Goal: Transaction & Acquisition: Purchase product/service

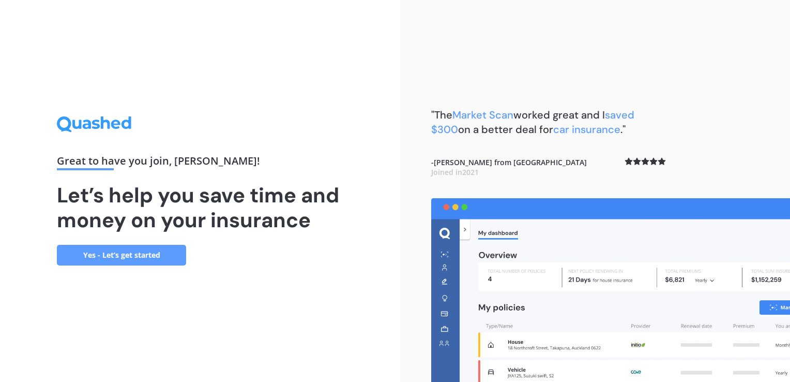
click at [156, 257] on link "Yes - Let’s get started" at bounding box center [121, 255] width 129 height 21
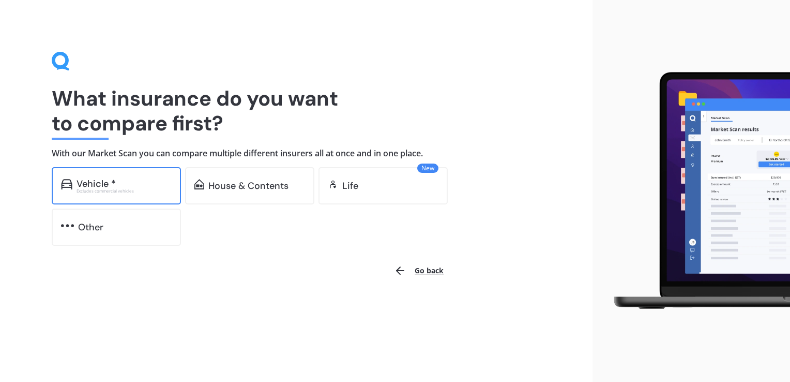
click at [103, 189] on div "Excludes commercial vehicles" at bounding box center [124, 191] width 95 height 4
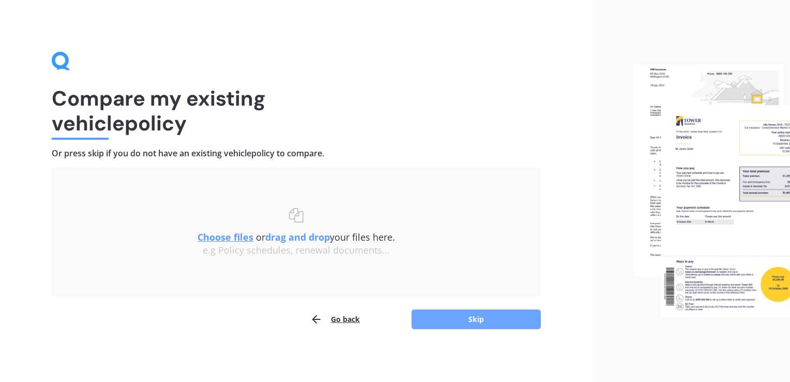
click at [474, 316] on button "Skip" at bounding box center [476, 319] width 129 height 20
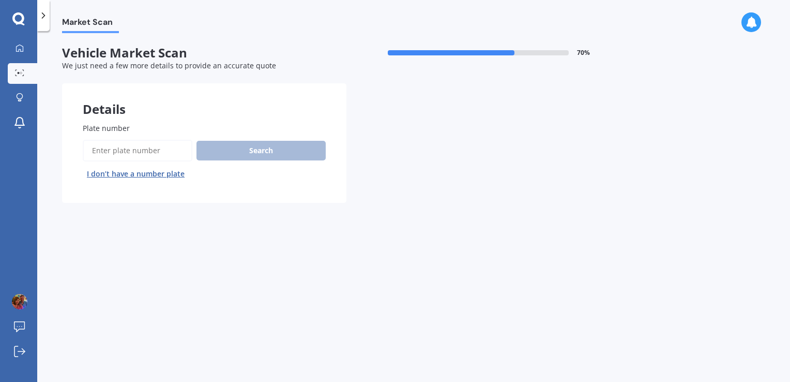
click at [144, 155] on input "Plate number" at bounding box center [138, 151] width 110 height 22
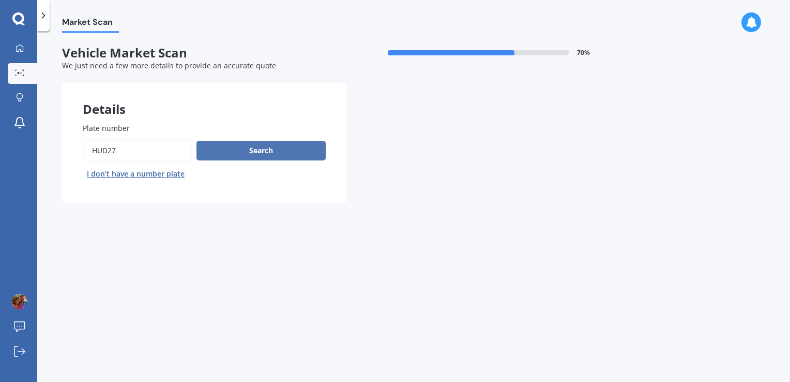
type input "HUD27"
click at [287, 156] on button "Search" at bounding box center [260, 151] width 129 height 20
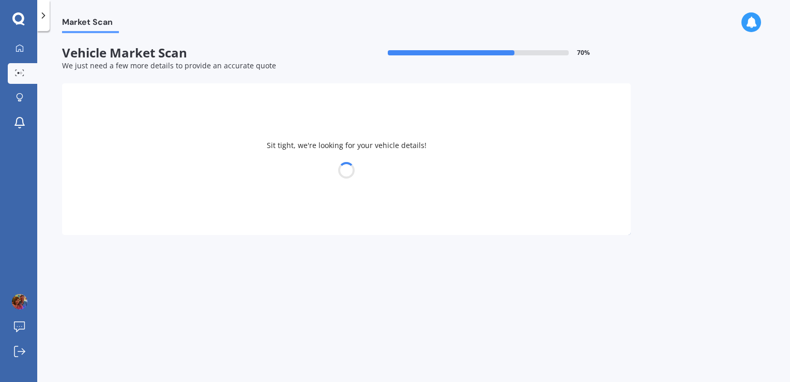
select select "HOLDEN"
select select "TRAX"
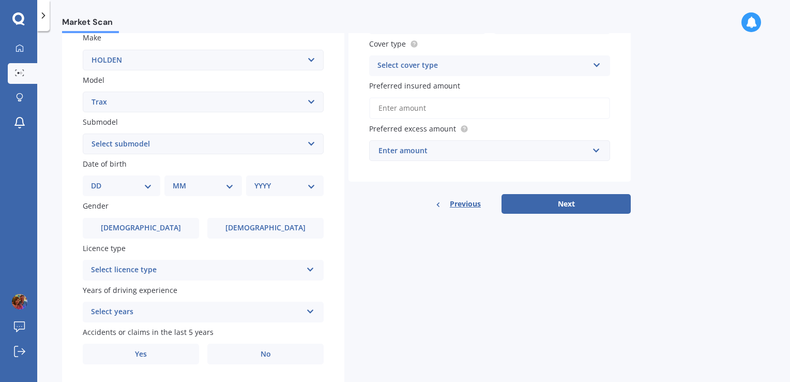
scroll to position [227, 0]
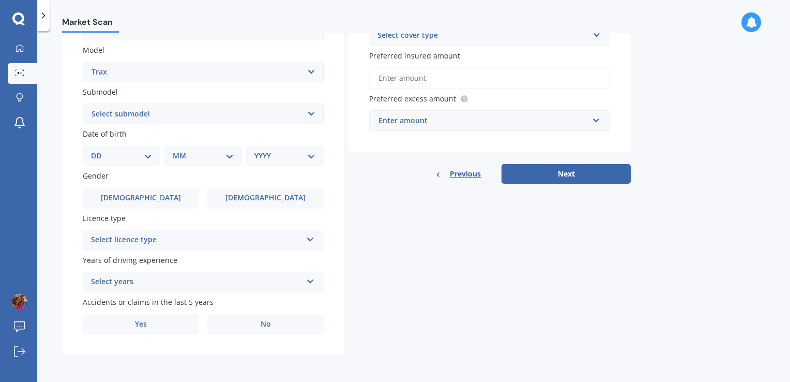
click at [207, 113] on select "Select submodel LS LS turbo LT turbo LTZ LTZ non turbo LTZ turbo" at bounding box center [203, 113] width 241 height 21
select select "LS"
click at [83, 103] on select "Select submodel LS LS turbo LT turbo LTZ LTZ non turbo LTZ turbo" at bounding box center [203, 113] width 241 height 21
click at [62, 143] on div "Plate number Search I don’t have a number plate Year [DATE] Make Select make AC…" at bounding box center [203, 115] width 282 height 480
click at [139, 160] on select "DD 01 02 03 04 05 06 07 08 09 10 11 12 13 14 15 16 17 18 19 20 21 22 23 24 25 2…" at bounding box center [121, 155] width 61 height 11
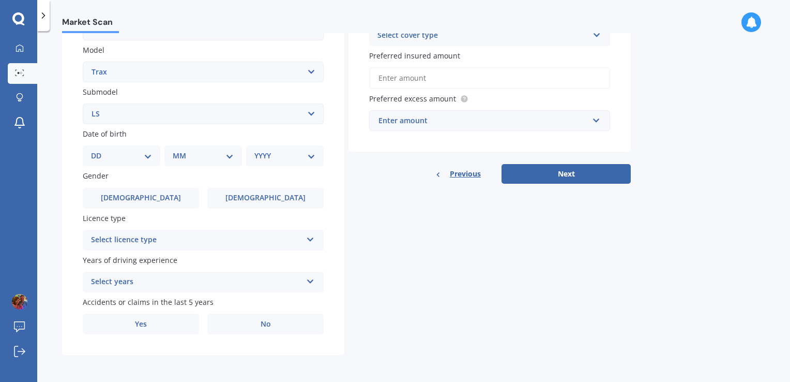
select select "27"
click at [99, 150] on select "DD 01 02 03 04 05 06 07 08 09 10 11 12 13 14 15 16 17 18 19 20 21 22 23 24 25 2…" at bounding box center [121, 155] width 61 height 11
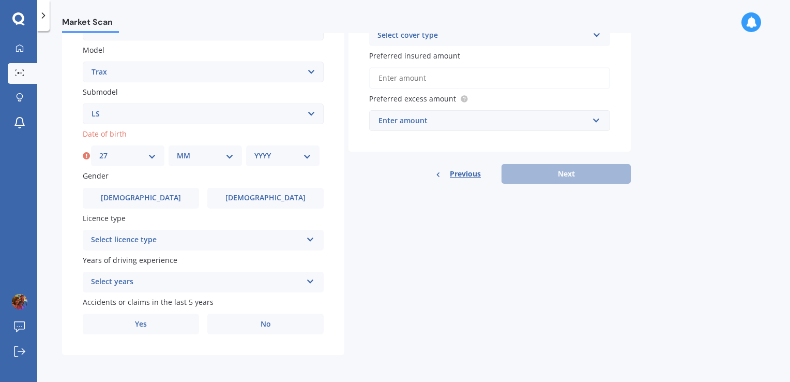
click at [200, 156] on select "MM 01 02 03 04 05 06 07 08 09 10 11 12" at bounding box center [205, 155] width 57 height 11
select select "07"
click at [177, 150] on select "MM 01 02 03 04 05 06 07 08 09 10 11 12" at bounding box center [205, 155] width 57 height 11
click at [286, 158] on select "YYYY 2025 2024 2023 2022 2021 2020 2019 2018 2017 2016 2015 2014 2013 2012 2011…" at bounding box center [282, 155] width 57 height 11
select select "1985"
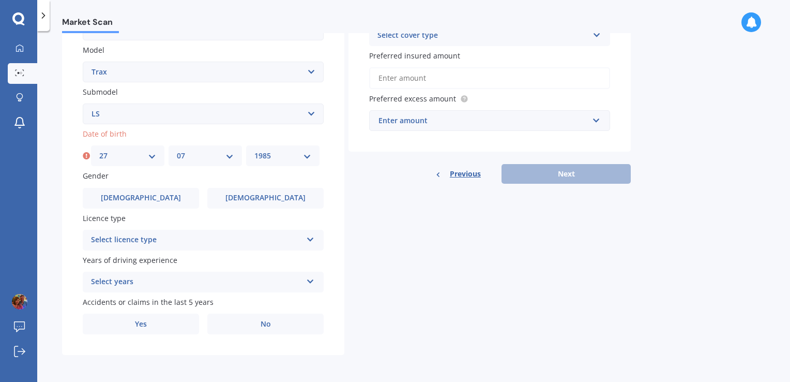
click at [254, 150] on select "YYYY 2025 2024 2023 2022 2021 2020 2019 2018 2017 2016 2015 2014 2013 2012 2011…" at bounding box center [282, 155] width 57 height 11
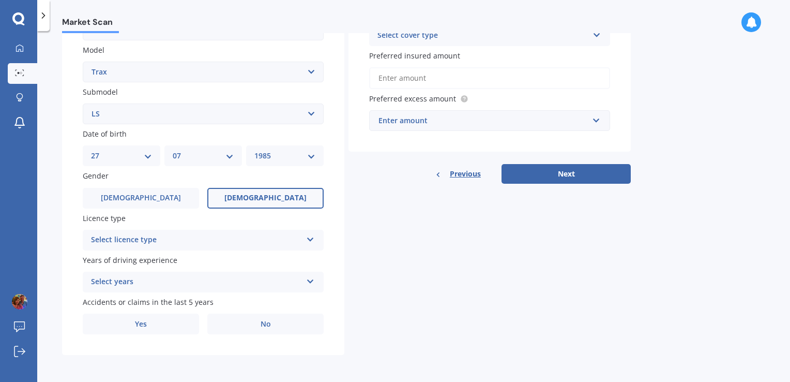
click at [242, 202] on label "[DEMOGRAPHIC_DATA]" at bounding box center [265, 198] width 116 height 21
click at [0, 0] on input "[DEMOGRAPHIC_DATA]" at bounding box center [0, 0] width 0 height 0
click at [215, 241] on div "Select licence type" at bounding box center [196, 240] width 211 height 12
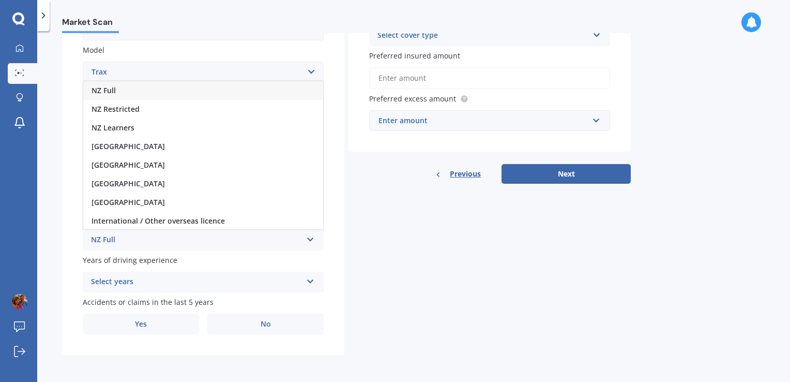
click at [115, 94] on span "NZ Full" at bounding box center [104, 90] width 24 height 10
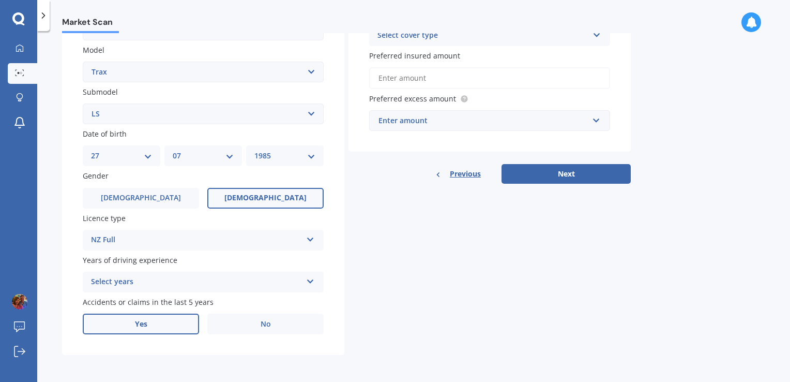
click at [166, 322] on label "Yes" at bounding box center [141, 323] width 116 height 21
click at [0, 0] on input "Yes" at bounding box center [0, 0] width 0 height 0
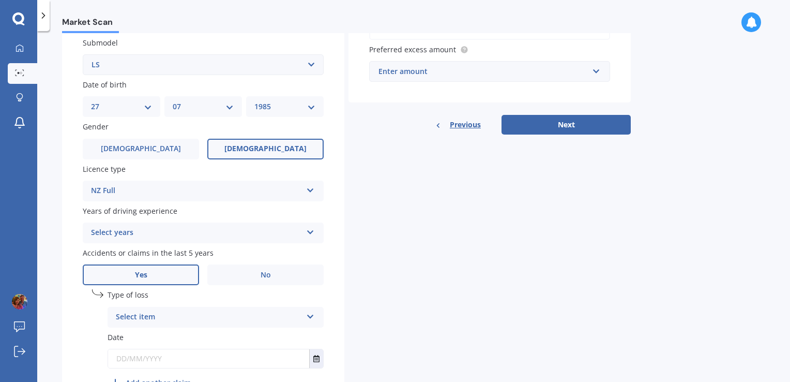
scroll to position [339, 0]
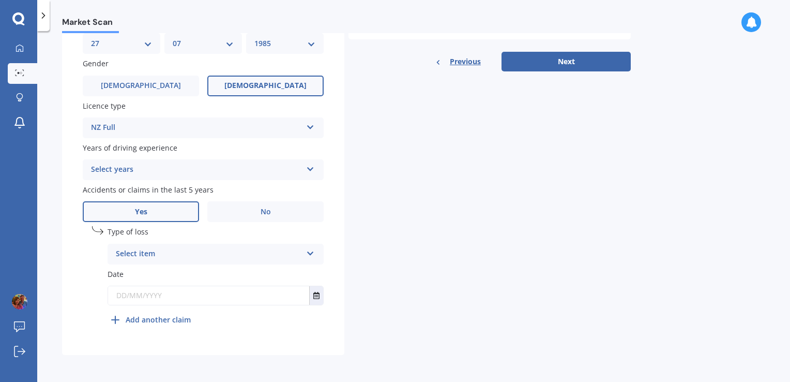
click at [181, 253] on div "Select item" at bounding box center [209, 254] width 186 height 12
click at [232, 239] on div "Type of loss At fault accident At fault accident Not at fault accident" at bounding box center [216, 245] width 216 height 38
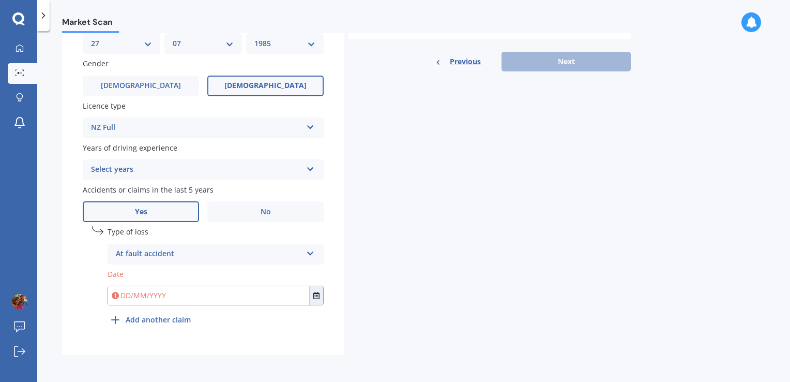
click at [303, 251] on div "At fault accident At fault accident Not at fault accident" at bounding box center [216, 253] width 216 height 21
click at [262, 214] on span "No" at bounding box center [266, 211] width 10 height 9
click at [0, 0] on input "No" at bounding box center [0, 0] width 0 height 0
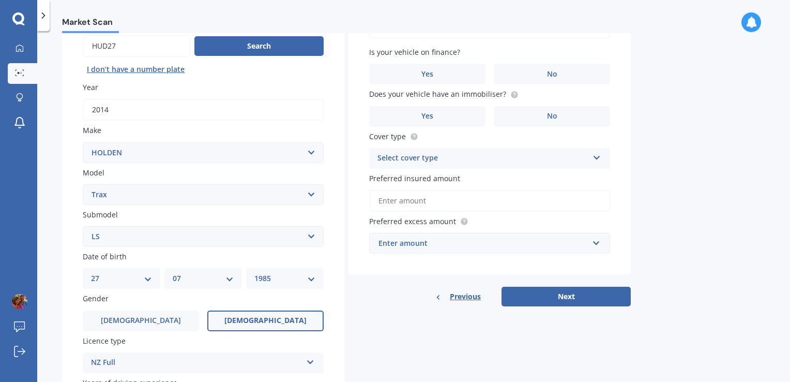
scroll to position [0, 0]
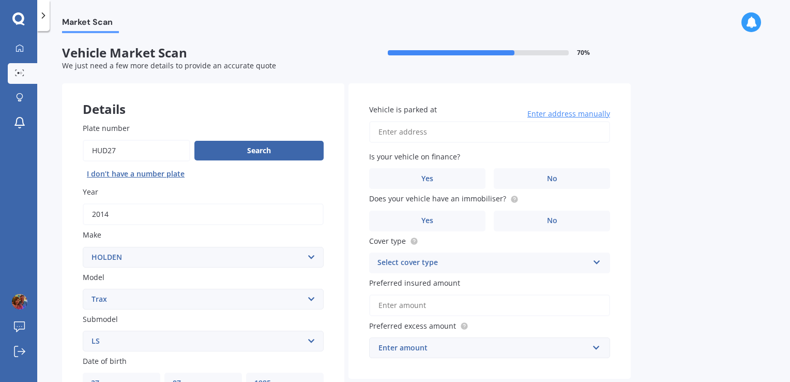
click at [490, 138] on input "Vehicle is parked at" at bounding box center [489, 132] width 241 height 22
type input "[STREET_ADDRESS][PERSON_NAME]"
click at [468, 183] on label "Yes" at bounding box center [427, 178] width 116 height 21
click at [0, 0] on input "Yes" at bounding box center [0, 0] width 0 height 0
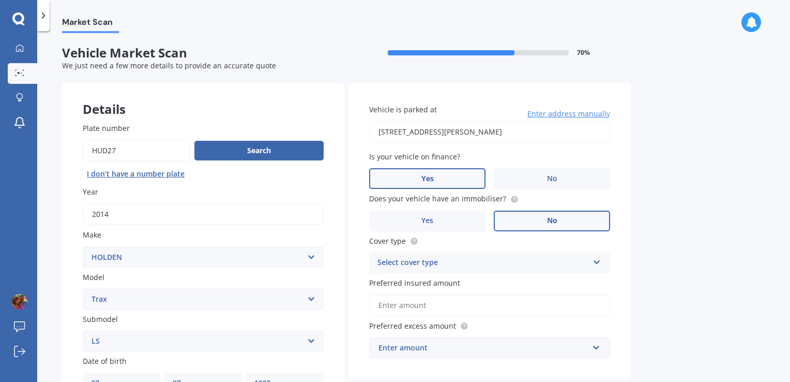
click at [542, 220] on label "No" at bounding box center [552, 220] width 116 height 21
click at [0, 0] on input "No" at bounding box center [0, 0] width 0 height 0
click at [497, 260] on div "Select cover type" at bounding box center [482, 262] width 211 height 12
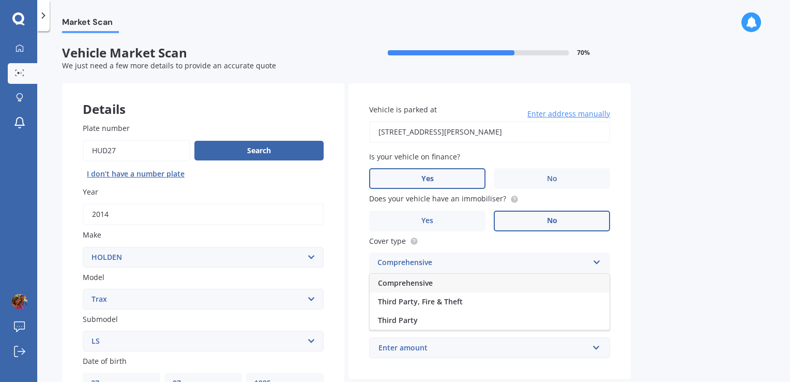
click at [443, 283] on div "Comprehensive" at bounding box center [490, 282] width 240 height 19
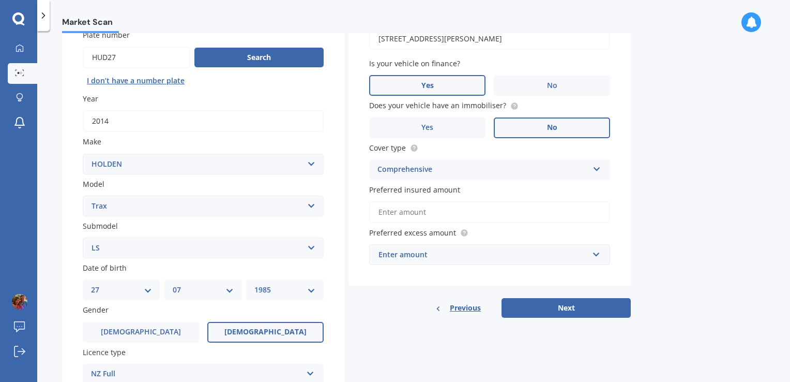
scroll to position [103, 0]
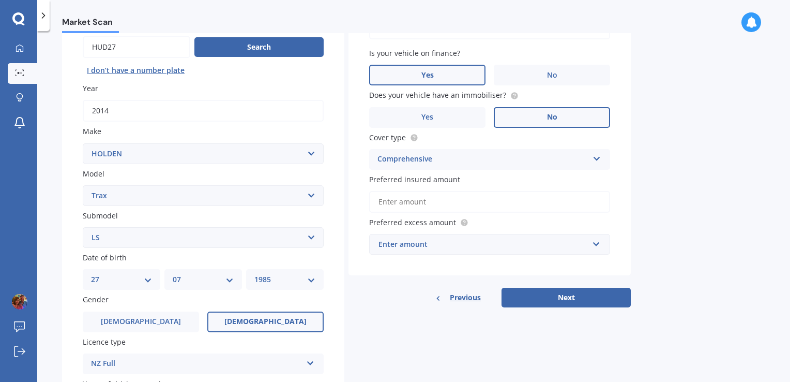
click at [444, 197] on input "Preferred insured amount" at bounding box center [489, 202] width 241 height 22
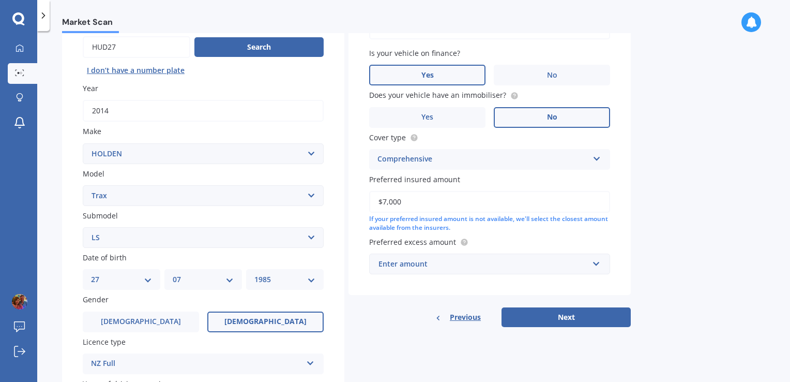
type input "$7,000"
click at [451, 258] on div "Enter amount" at bounding box center [483, 263] width 210 height 11
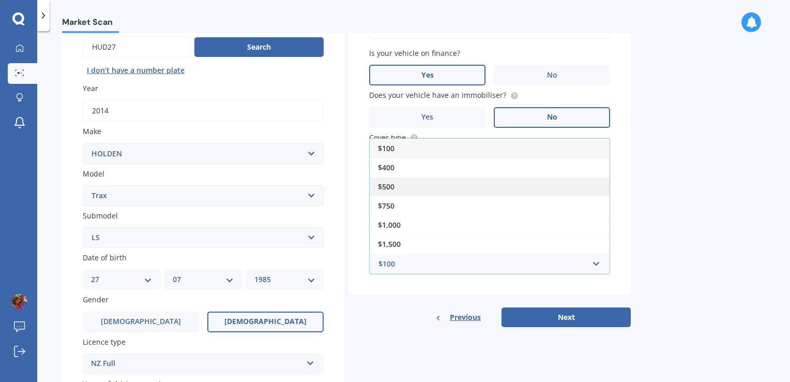
click at [409, 185] on div "$500" at bounding box center [490, 186] width 240 height 19
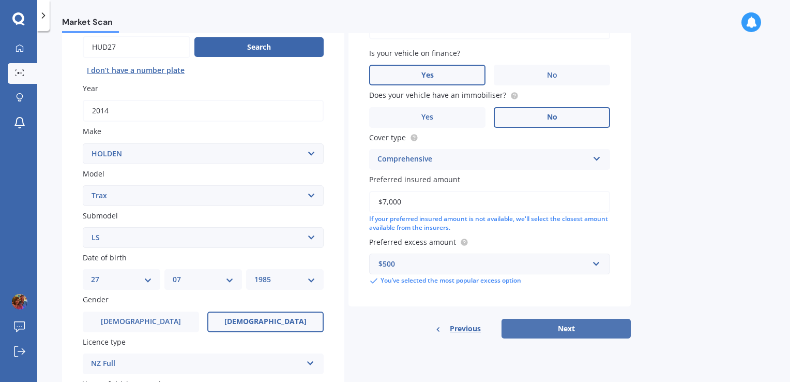
click at [568, 328] on button "Next" at bounding box center [565, 328] width 129 height 20
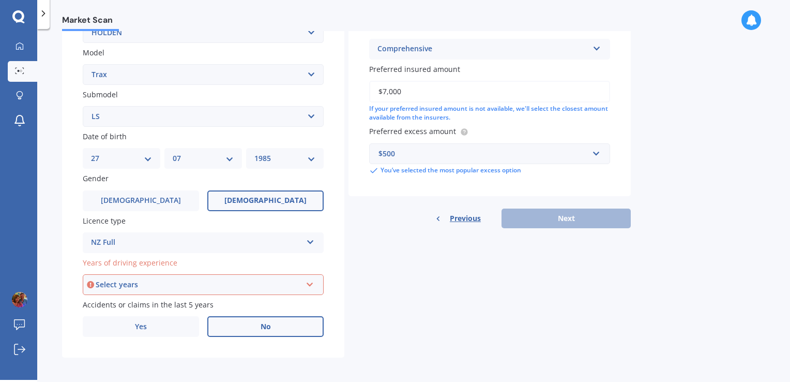
scroll to position [227, 0]
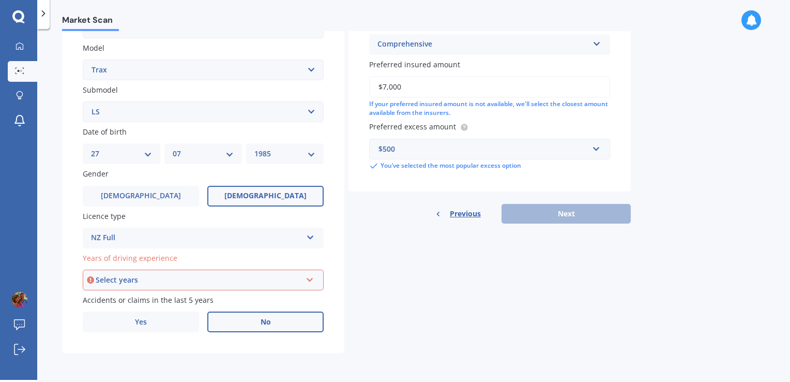
click at [210, 280] on div "Select years" at bounding box center [199, 279] width 206 height 11
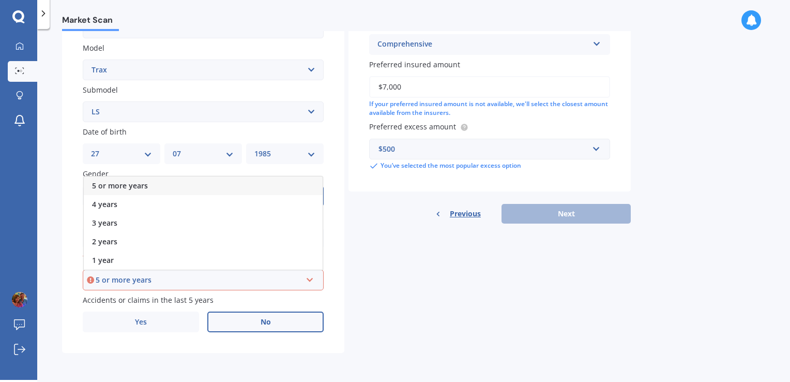
click at [147, 184] on div "5 or more years" at bounding box center [203, 185] width 239 height 19
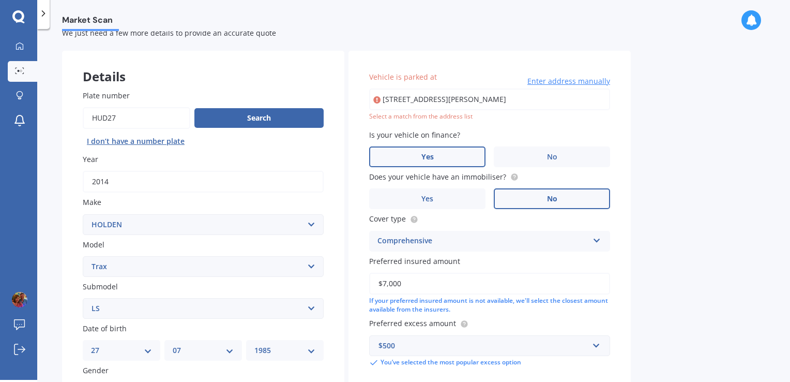
scroll to position [0, 0]
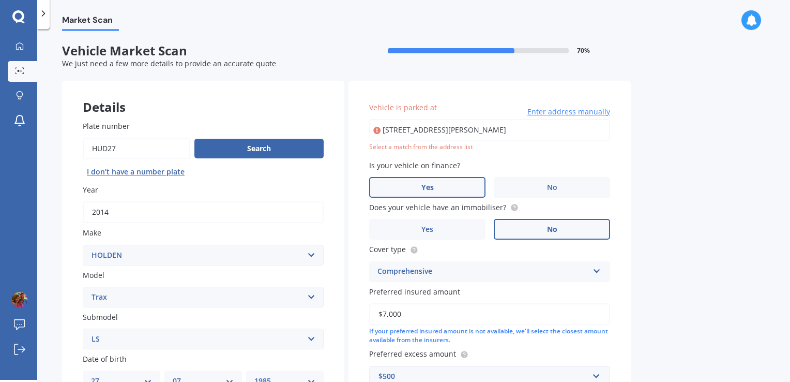
click at [572, 132] on input "[STREET_ADDRESS][PERSON_NAME]" at bounding box center [489, 130] width 241 height 22
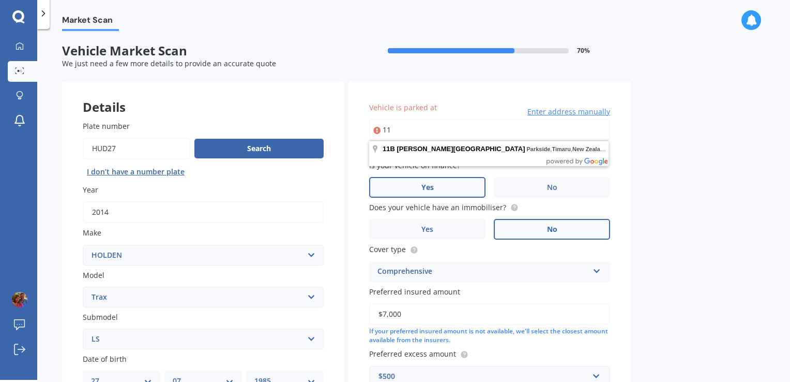
type input "1"
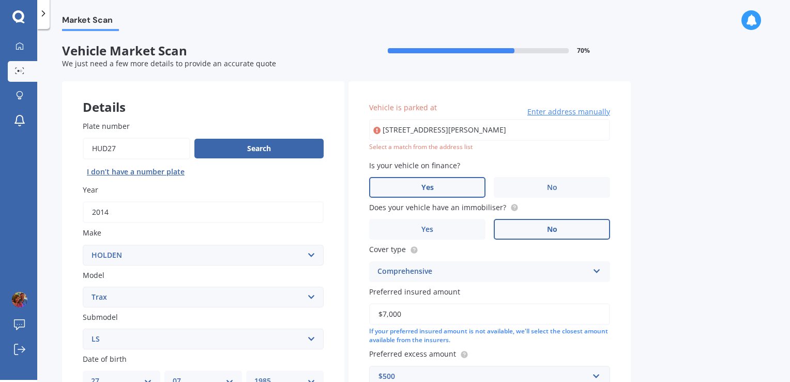
type input "[STREET_ADDRESS][PERSON_NAME]"
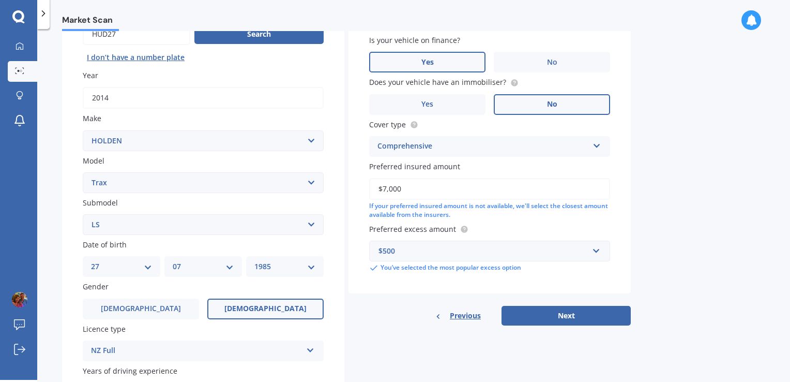
scroll to position [227, 0]
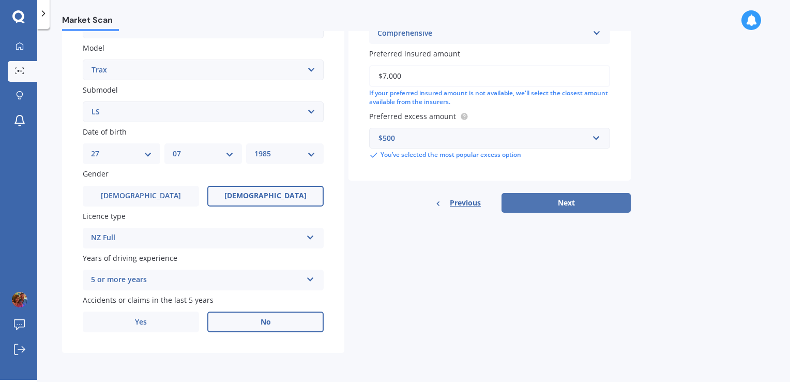
click at [573, 203] on button "Next" at bounding box center [565, 203] width 129 height 20
select select "27"
select select "07"
select select "1985"
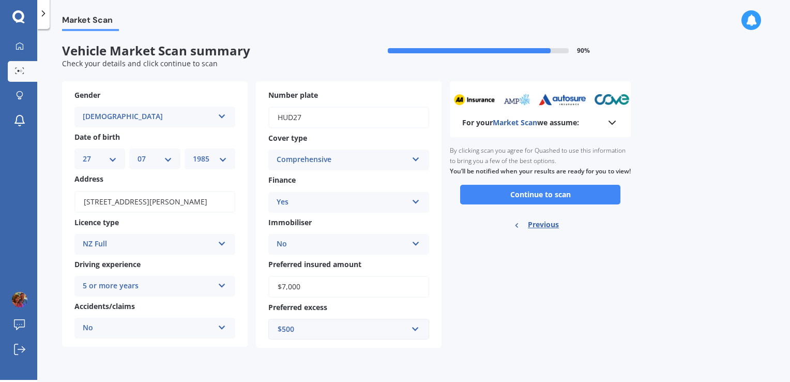
scroll to position [0, 0]
click at [491, 204] on button "Continue to scan" at bounding box center [540, 195] width 160 height 20
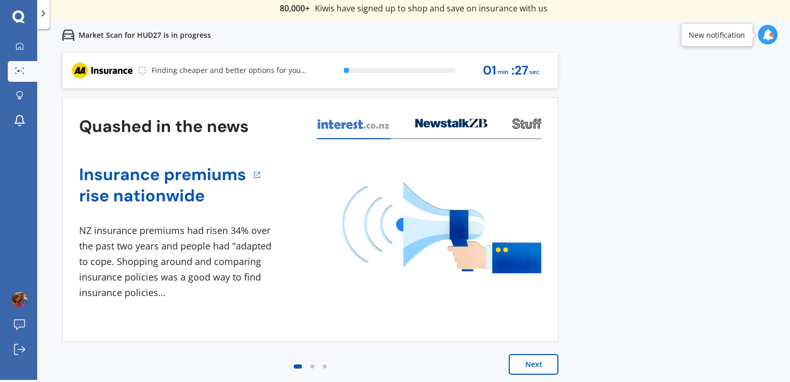
click at [540, 361] on button "Next" at bounding box center [534, 364] width 50 height 21
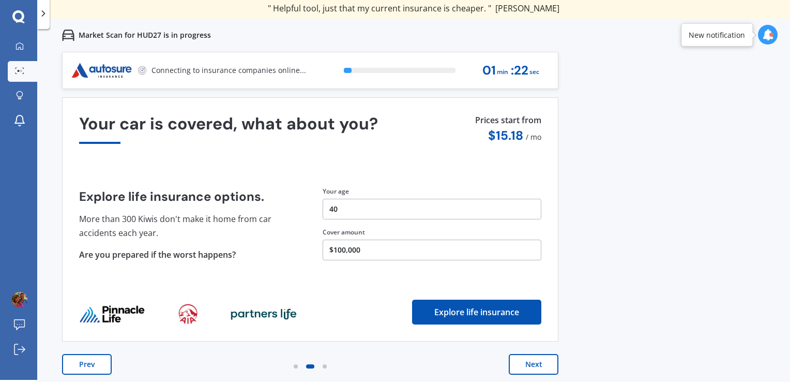
click at [537, 364] on button "Next" at bounding box center [534, 364] width 50 height 21
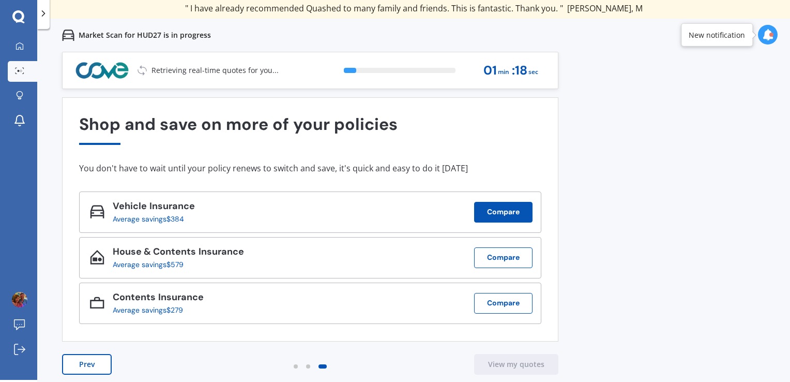
click at [511, 208] on button "Compare" at bounding box center [503, 212] width 58 height 21
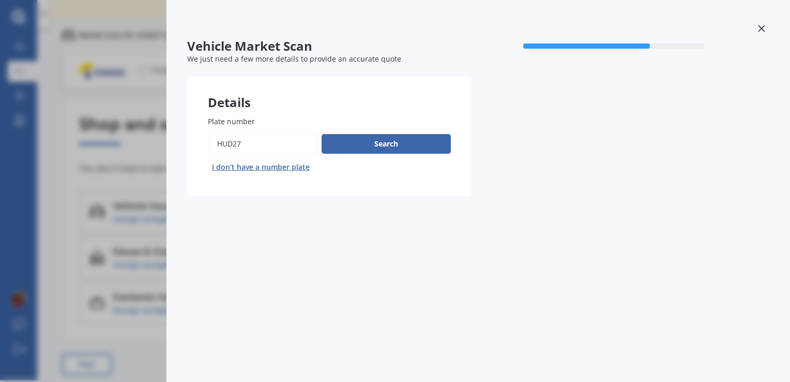
click at [49, 246] on div "Vehicle Market Scan 70 % We just need a few more details to provide an accurate…" at bounding box center [395, 191] width 790 height 382
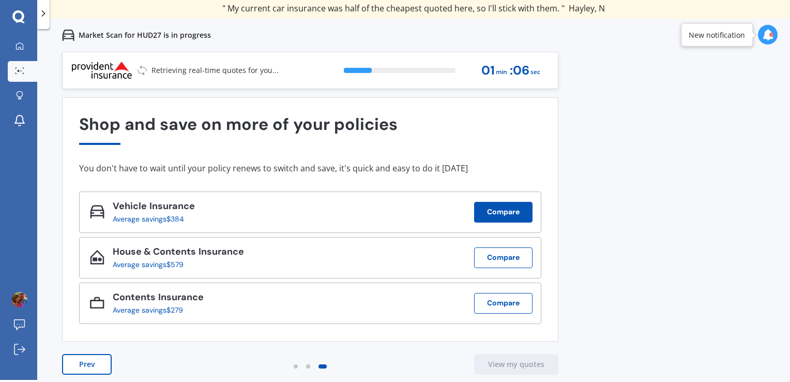
click at [500, 210] on button "Compare" at bounding box center [503, 212] width 58 height 21
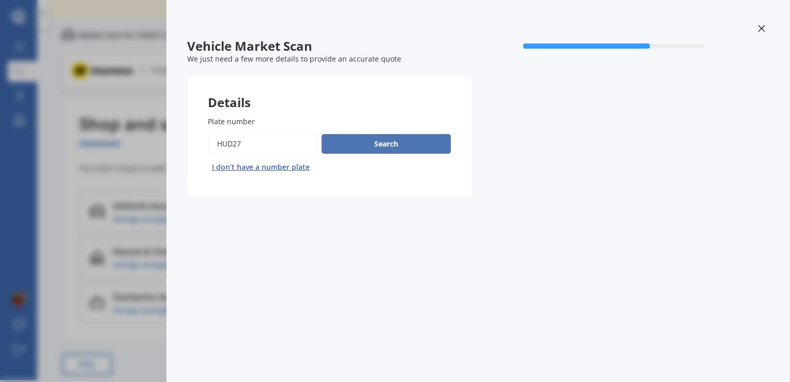
click at [421, 146] on button "Search" at bounding box center [386, 144] width 129 height 20
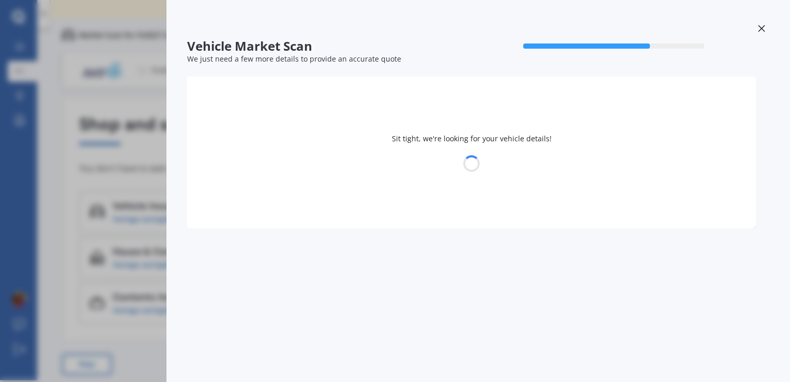
select select "HOLDEN"
select select "TRAX"
select select "27"
select select "07"
select select "1985"
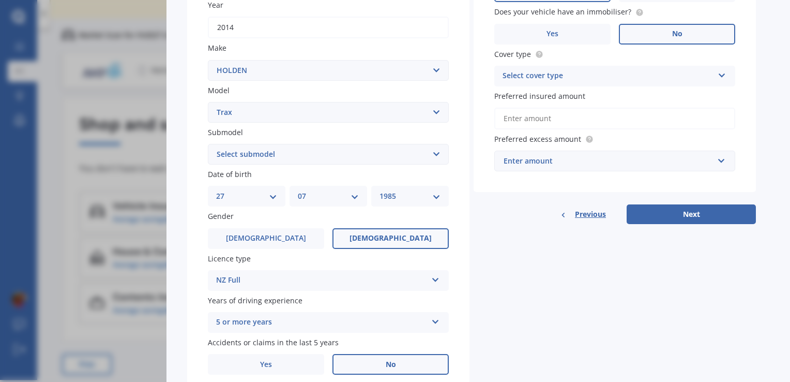
scroll to position [222, 0]
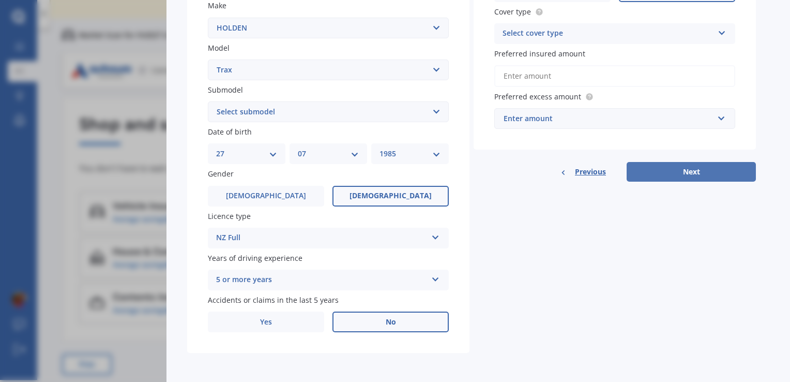
click at [716, 169] on button "Next" at bounding box center [691, 172] width 129 height 20
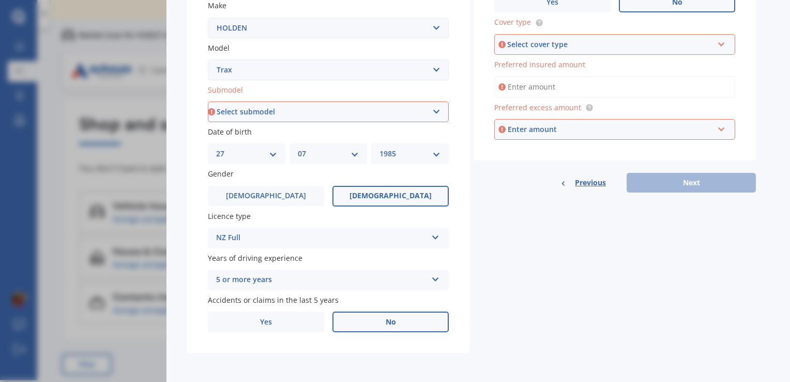
click at [398, 113] on select "Select submodel LS LS turbo LT turbo LTZ LTZ non turbo LTZ turbo" at bounding box center [328, 111] width 241 height 21
select select "LS"
click at [208, 101] on select "Select submodel LS LS turbo LT turbo LTZ LTZ non turbo LTZ turbo" at bounding box center [328, 111] width 241 height 21
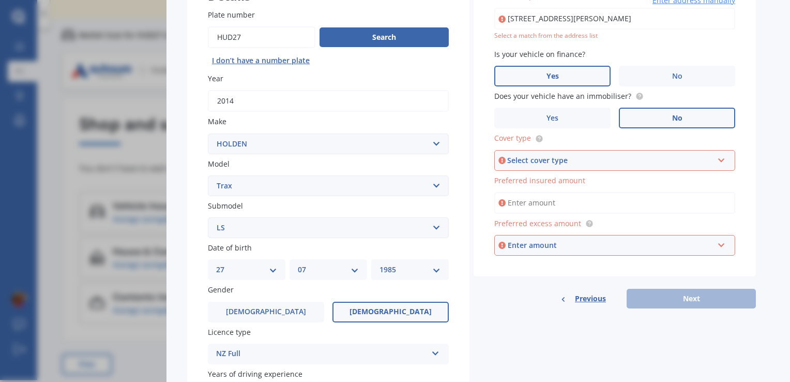
scroll to position [97, 0]
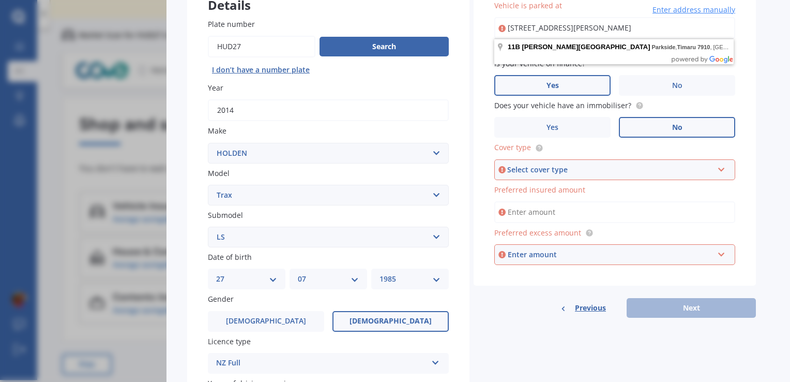
click at [642, 170] on div "Select cover type" at bounding box center [610, 169] width 206 height 11
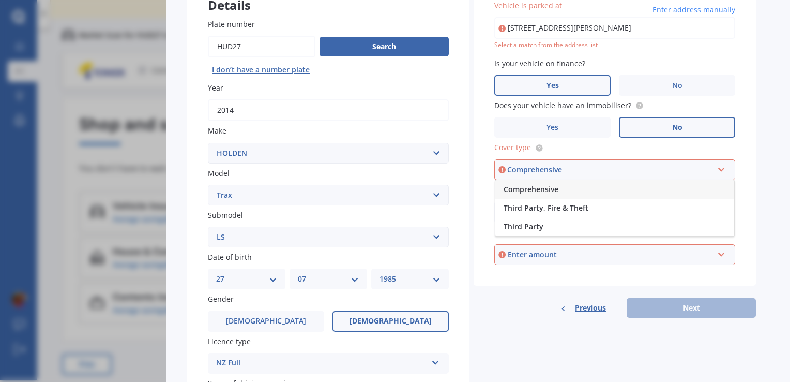
click at [600, 190] on div "Comprehensive" at bounding box center [614, 189] width 239 height 19
click at [596, 253] on div "Enter amount" at bounding box center [611, 254] width 206 height 11
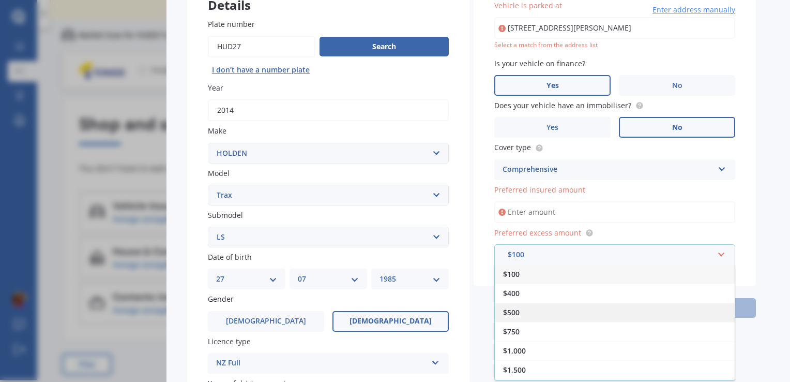
click at [538, 313] on div "$500" at bounding box center [615, 311] width 240 height 19
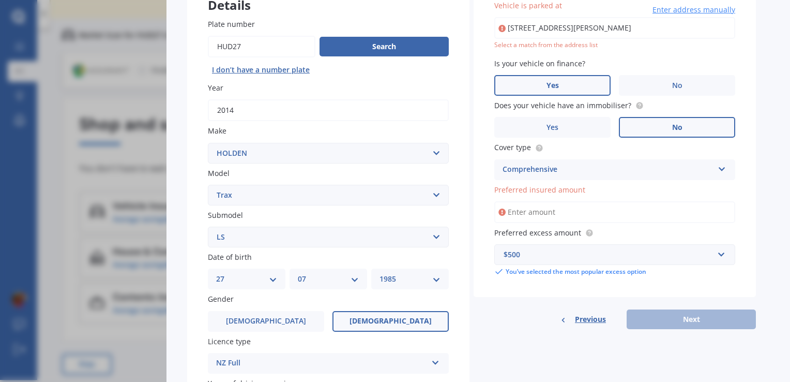
click at [568, 210] on input "Preferred insured amount" at bounding box center [614, 212] width 241 height 22
type input "$7,000"
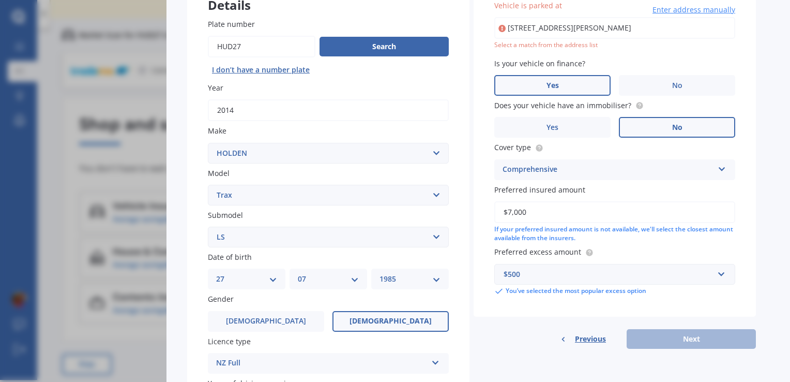
click at [697, 342] on div "Previous Next" at bounding box center [615, 339] width 282 height 20
click at [362, 44] on button "Search" at bounding box center [383, 47] width 129 height 20
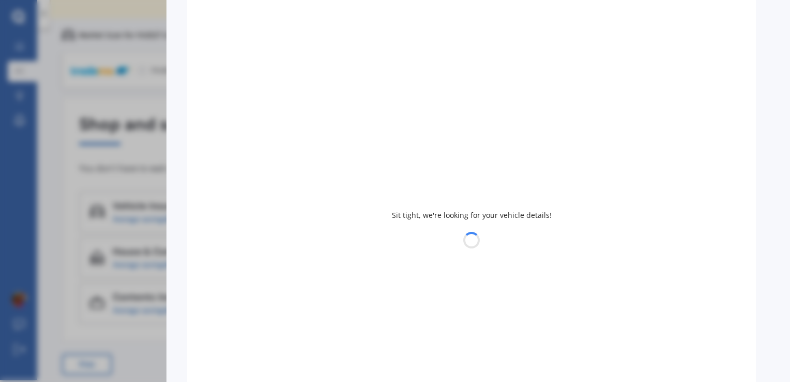
select select
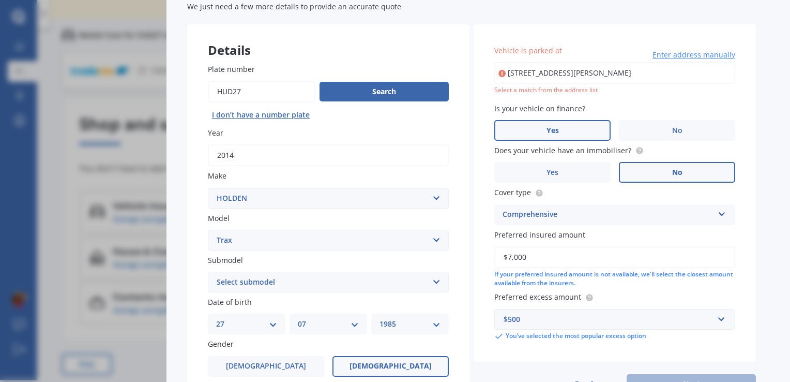
scroll to position [0, 0]
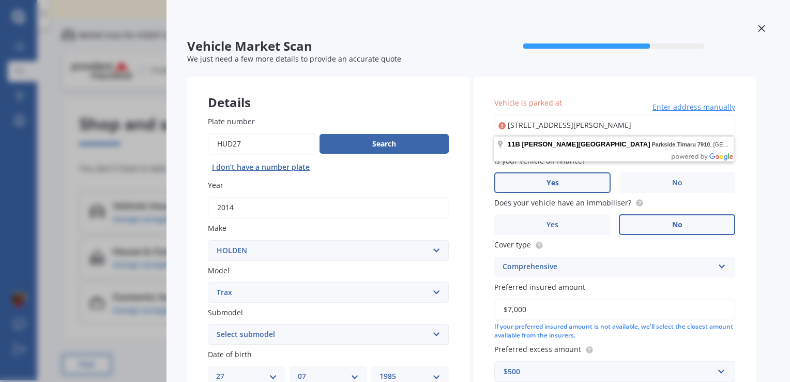
click at [654, 128] on input "[STREET_ADDRESS][PERSON_NAME]" at bounding box center [614, 125] width 241 height 22
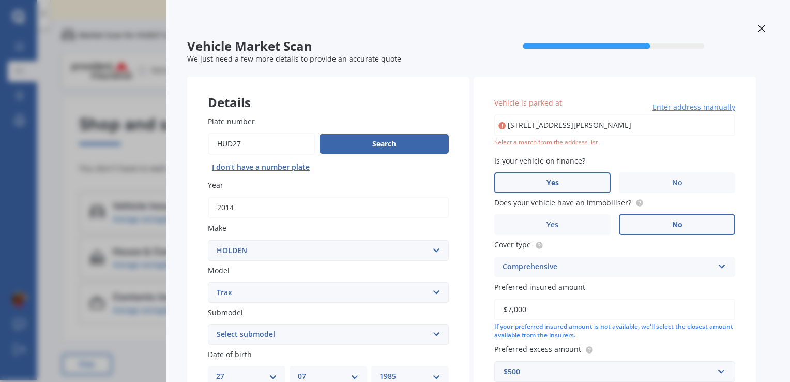
type input "[STREET_ADDRESS][PERSON_NAME]"
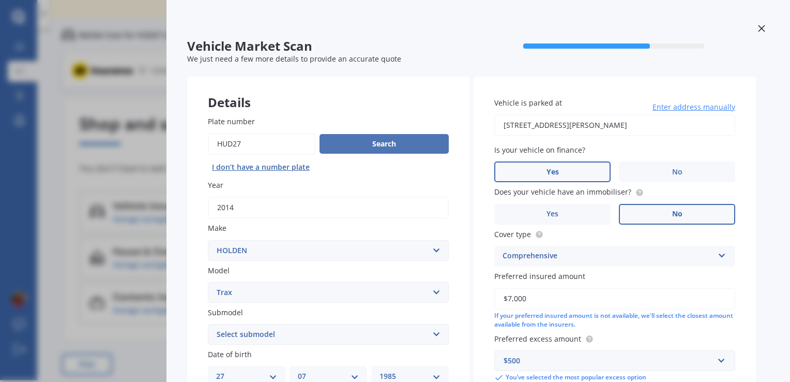
click at [360, 141] on button "Search" at bounding box center [383, 144] width 129 height 20
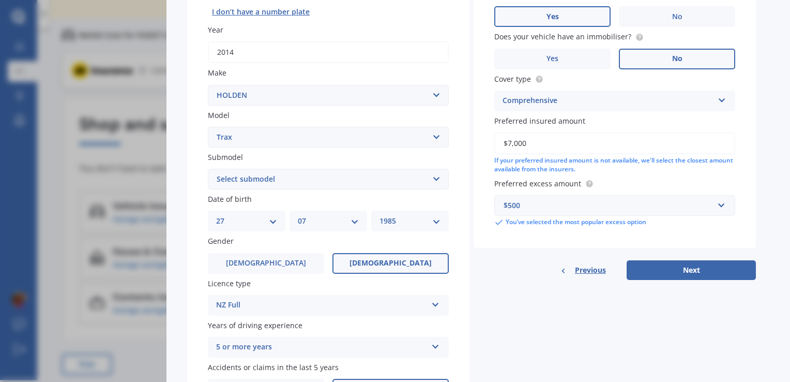
scroll to position [222, 0]
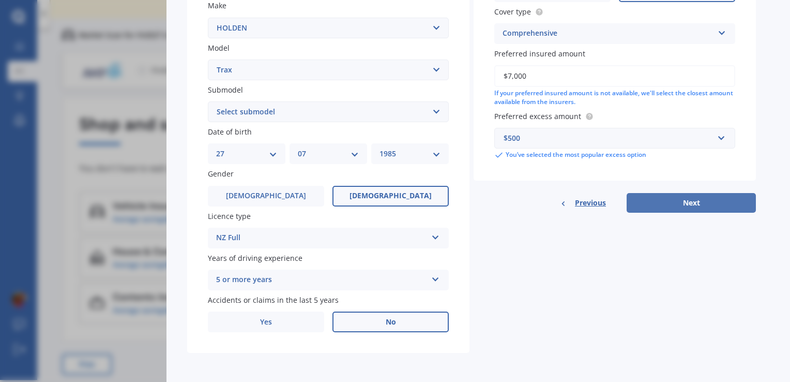
click at [683, 206] on button "Next" at bounding box center [691, 203] width 129 height 20
click at [394, 108] on select "Select submodel LS LS turbo LT turbo LTZ LTZ non turbo LTZ turbo" at bounding box center [328, 111] width 241 height 21
select select "LS"
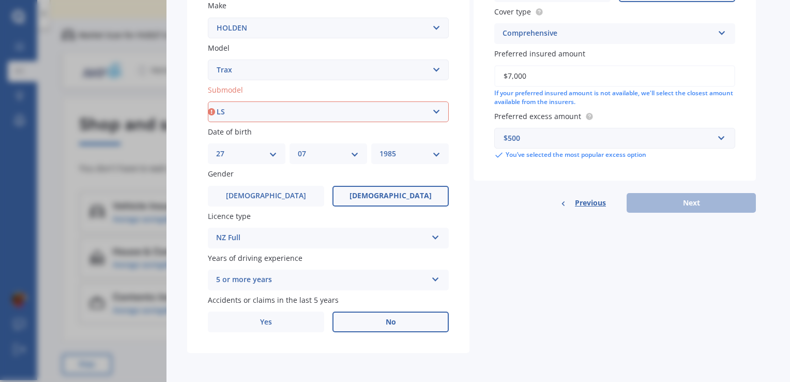
click at [208, 101] on select "Select submodel LS LS turbo LT turbo LTZ LTZ non turbo LTZ turbo" at bounding box center [328, 111] width 241 height 21
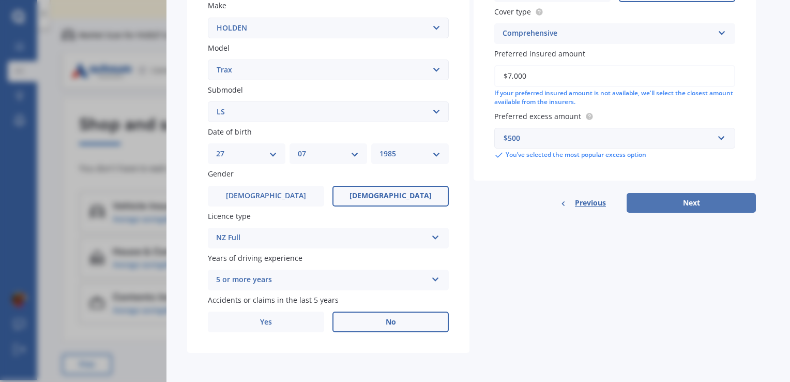
click at [725, 205] on button "Next" at bounding box center [691, 203] width 129 height 20
select select "27"
select select "07"
select select "1985"
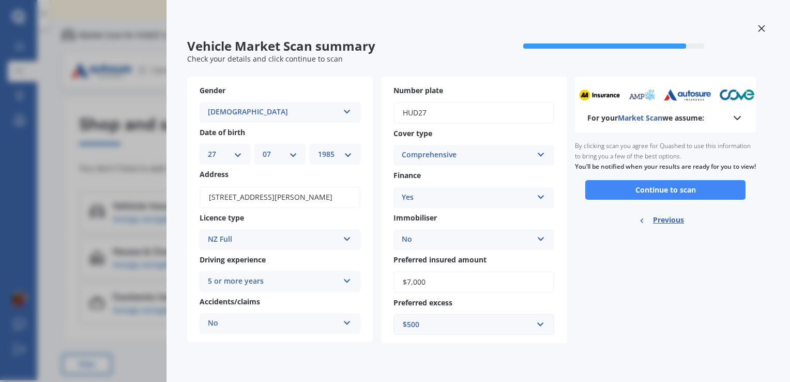
scroll to position [0, 0]
click at [717, 200] on button "Continue to scan" at bounding box center [665, 190] width 160 height 20
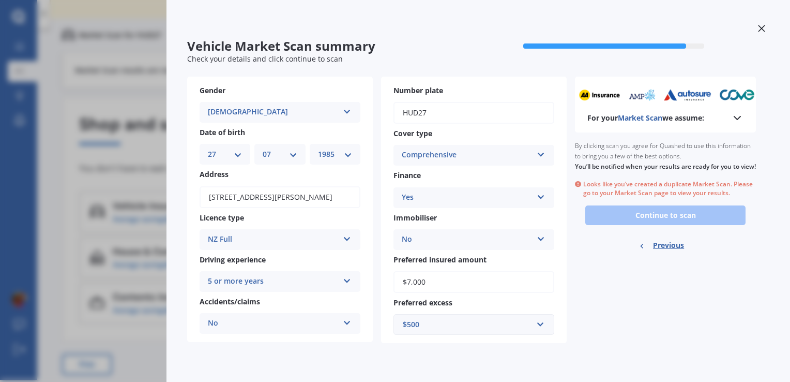
click at [761, 34] on div at bounding box center [762, 30] width 16 height 18
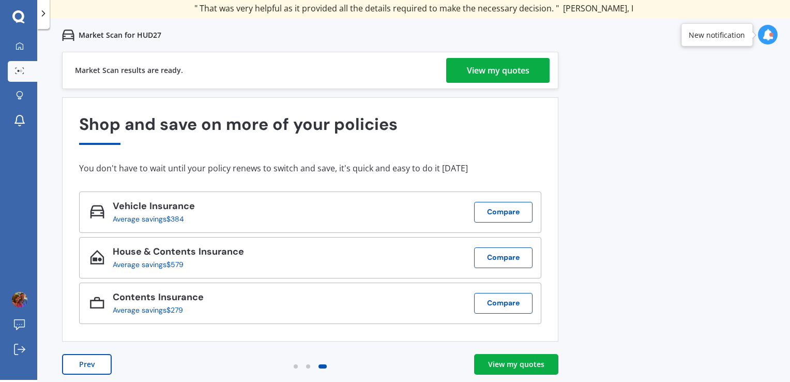
click at [491, 69] on div "View my quotes" at bounding box center [498, 70] width 63 height 25
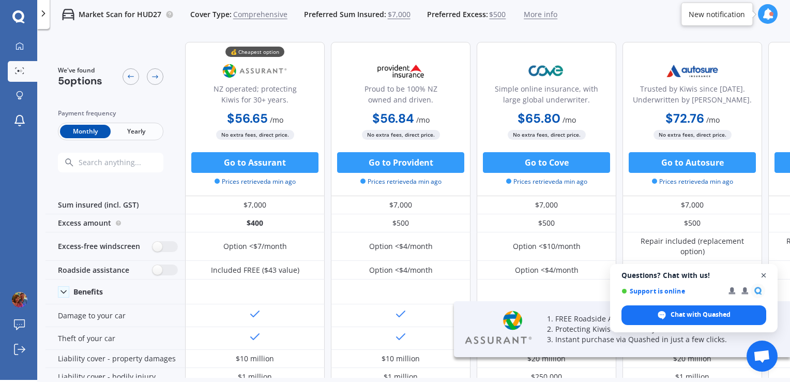
click at [763, 273] on span "Close chat" at bounding box center [763, 275] width 13 height 13
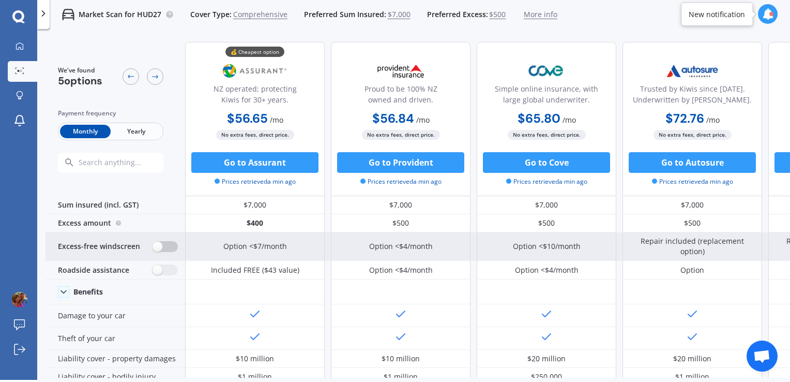
click at [161, 242] on label at bounding box center [165, 246] width 25 height 11
radio input "true"
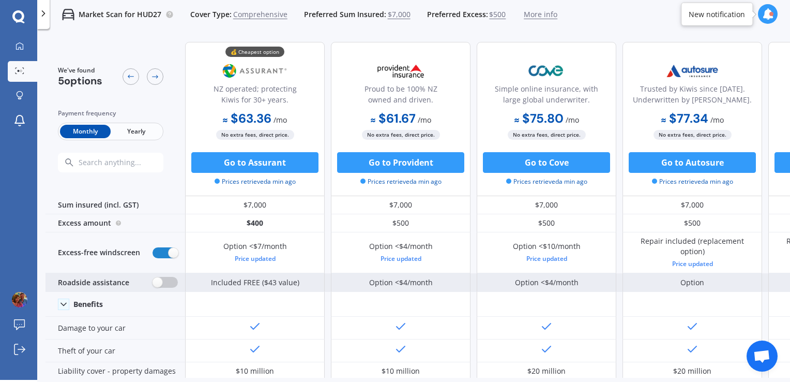
click at [161, 280] on label at bounding box center [165, 282] width 25 height 11
radio input "true"
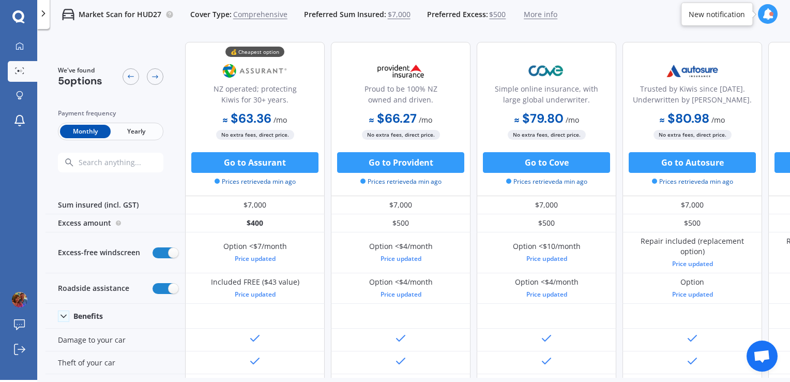
click at [131, 128] on span "Yearly" at bounding box center [136, 131] width 51 height 13
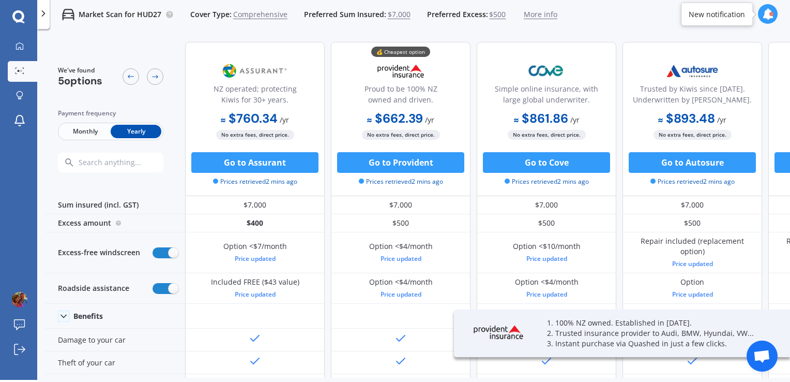
click at [81, 133] on span "Monthly" at bounding box center [85, 131] width 51 height 13
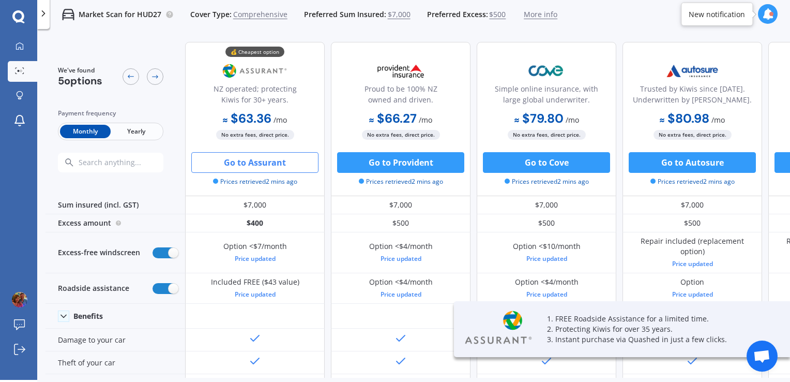
click at [225, 164] on button "Go to Assurant" at bounding box center [254, 162] width 127 height 21
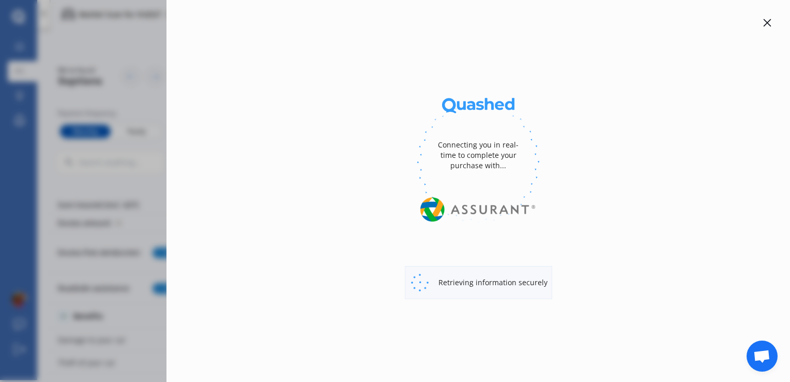
select select "Monthly"
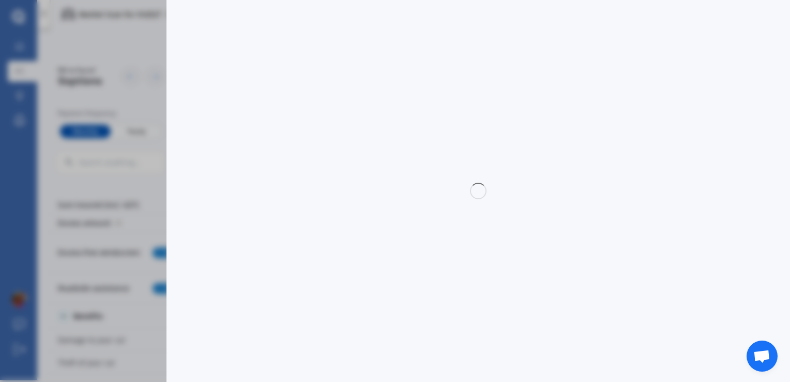
select select "full"
select select "0"
select select "Canterbury"
select select "HOLDEN"
select select "TRAX"
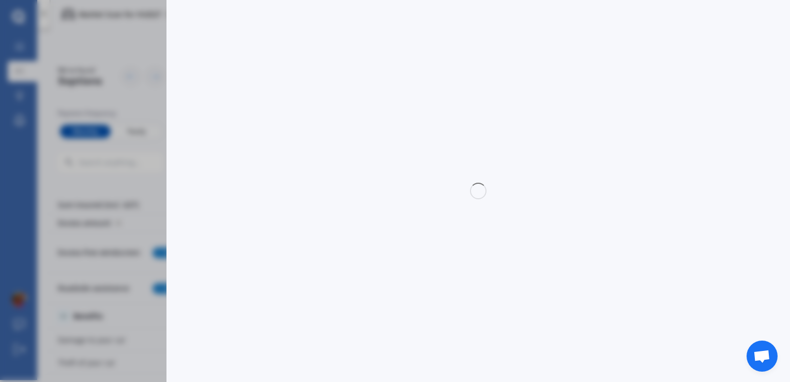
select select "LS"
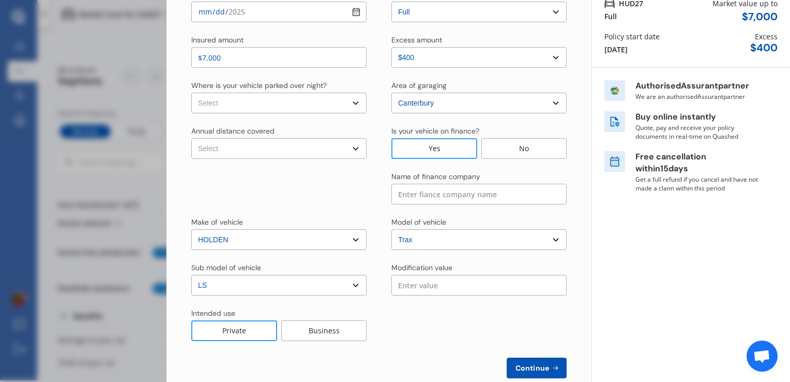
scroll to position [118, 0]
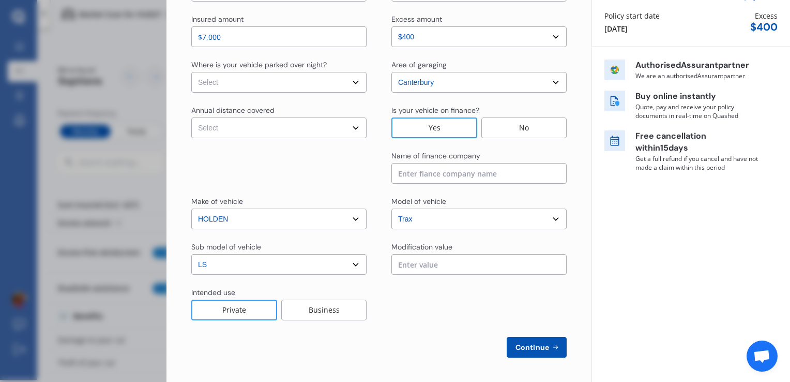
click at [343, 314] on div "Business" at bounding box center [323, 309] width 85 height 21
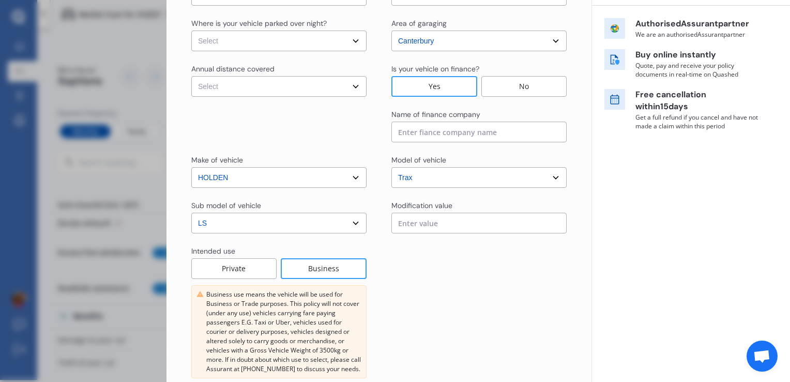
scroll to position [217, 0]
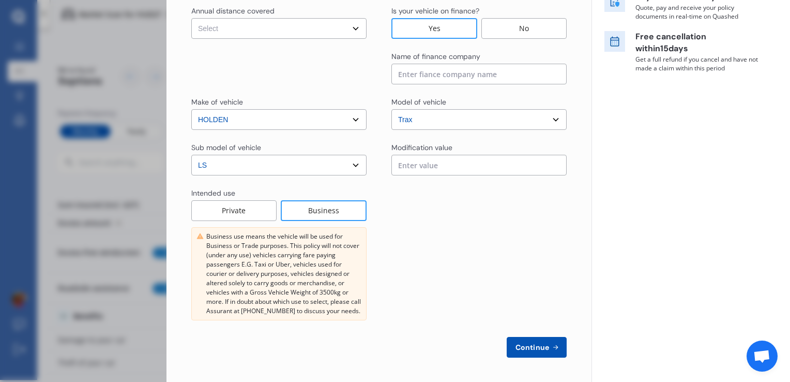
click at [523, 348] on span "Continue" at bounding box center [532, 347] width 38 height 8
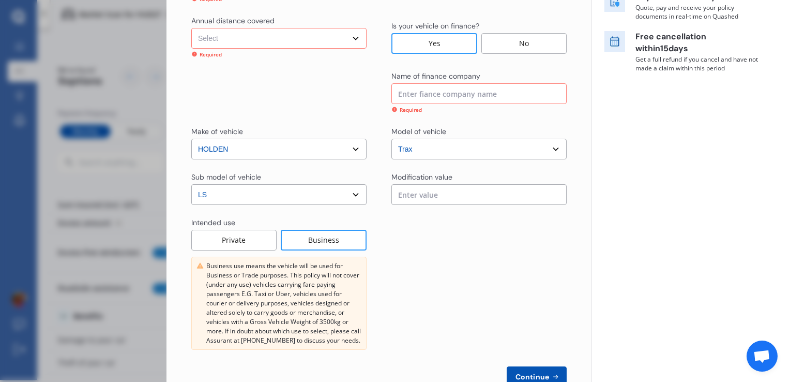
scroll to position [177, 0]
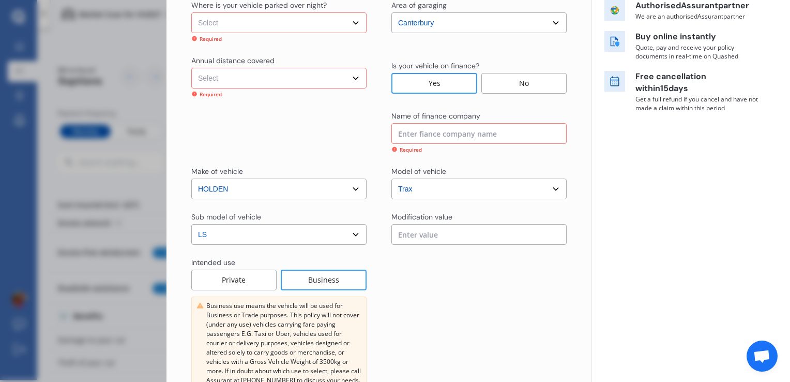
click at [424, 134] on input at bounding box center [478, 133] width 175 height 21
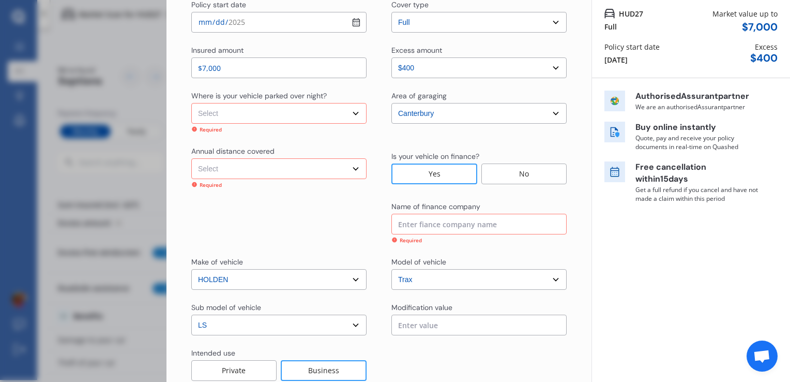
scroll to position [0, 0]
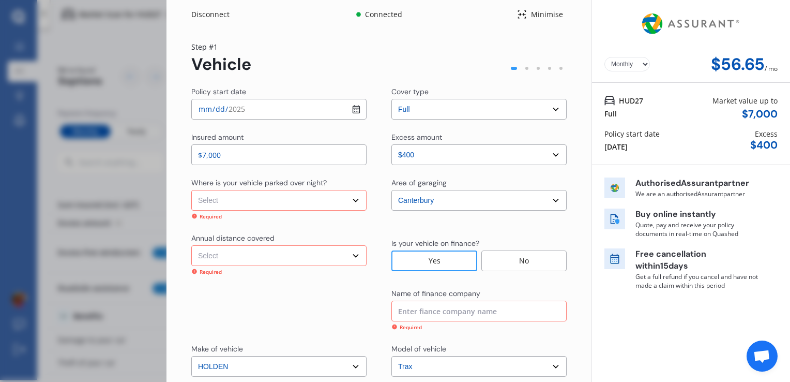
click at [265, 200] on select "Select In a garage On own property On street or road" at bounding box center [278, 200] width 175 height 21
select select "On own property"
click at [191, 190] on select "Select In a garage On own property On street or road" at bounding box center [278, 200] width 175 height 21
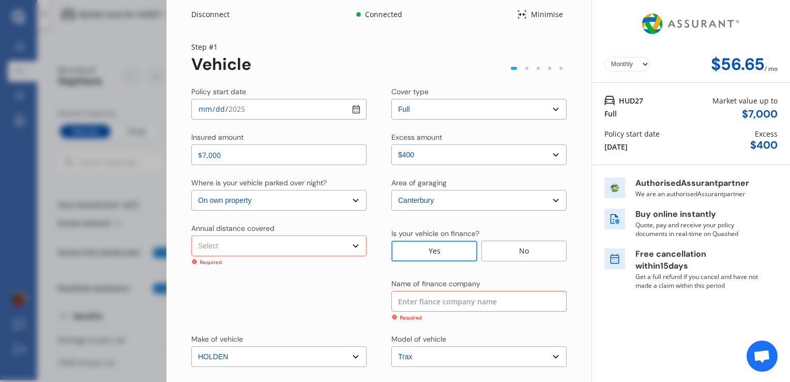
click at [256, 248] on select "Select Low (less than 15,000km per year) Average (15,000-30,000km per year) Hig…" at bounding box center [278, 245] width 175 height 21
select select "20000"
click at [191, 235] on select "Select Low (less than 15,000km per year) Average (15,000-30,000km per year) Hig…" at bounding box center [278, 245] width 175 height 21
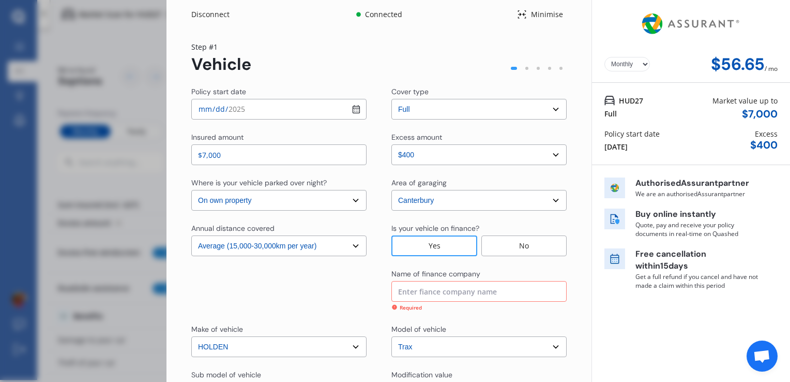
click at [464, 290] on input at bounding box center [478, 291] width 175 height 21
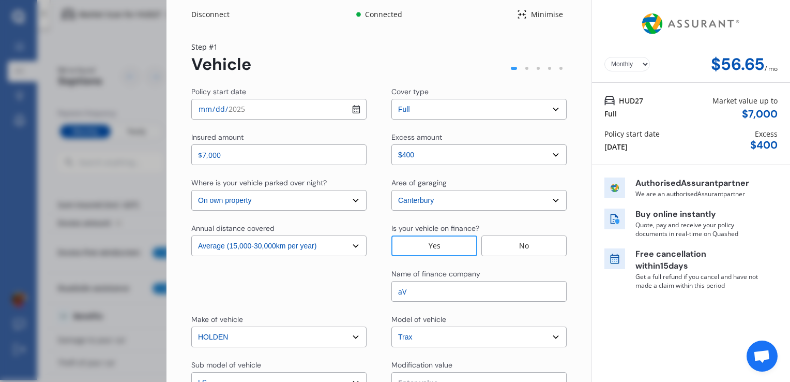
type input "a"
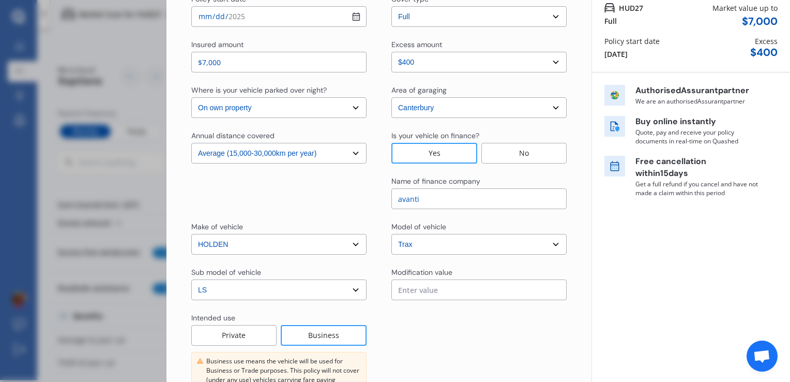
scroll to position [217, 0]
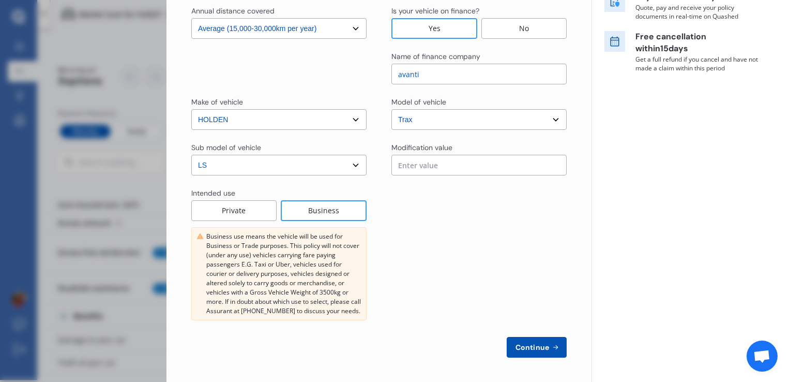
type input "avanti"
click at [536, 345] on span "Continue" at bounding box center [532, 347] width 38 height 8
click at [537, 347] on span "Continue" at bounding box center [531, 347] width 38 height 8
select select "Miss"
select select "27"
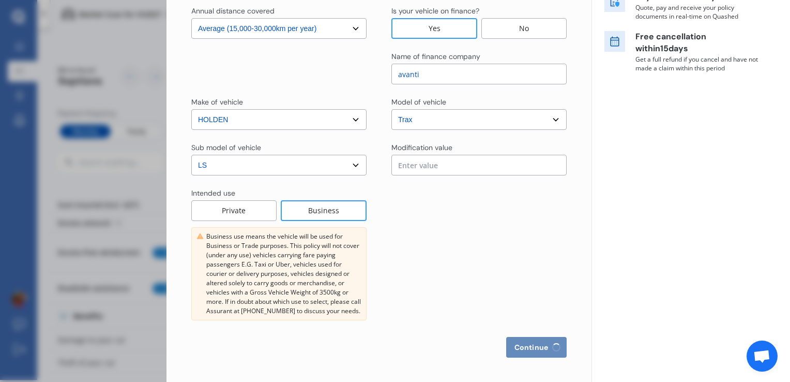
select select "07"
select select "1985"
select select "full"
select select "more than 4 years"
select select "[GEOGRAPHIC_DATA]"
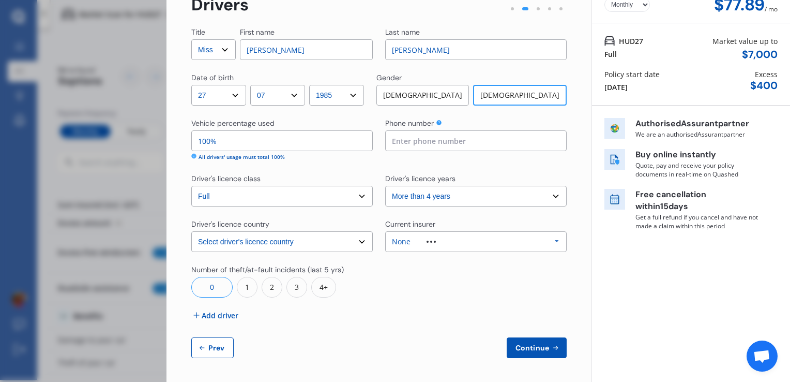
scroll to position [60, 0]
click at [249, 288] on div "1" at bounding box center [247, 286] width 21 height 21
click at [212, 281] on div "0" at bounding box center [211, 286] width 41 height 21
click at [247, 287] on div "1" at bounding box center [247, 286] width 21 height 21
drag, startPoint x: 435, startPoint y: 284, endPoint x: 445, endPoint y: 283, distance: 9.8
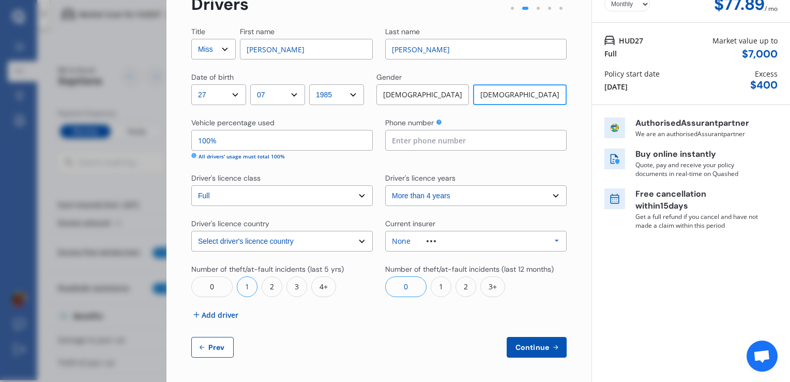
click at [435, 283] on div "1" at bounding box center [441, 286] width 21 height 21
click at [220, 315] on span "Add driver" at bounding box center [220, 314] width 37 height 11
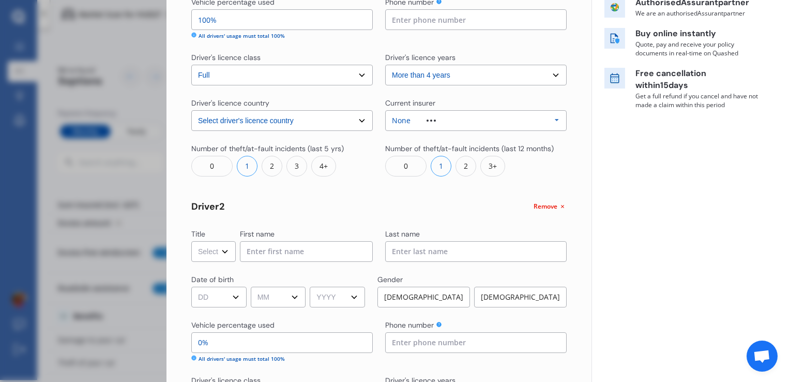
scroll to position [318, 0]
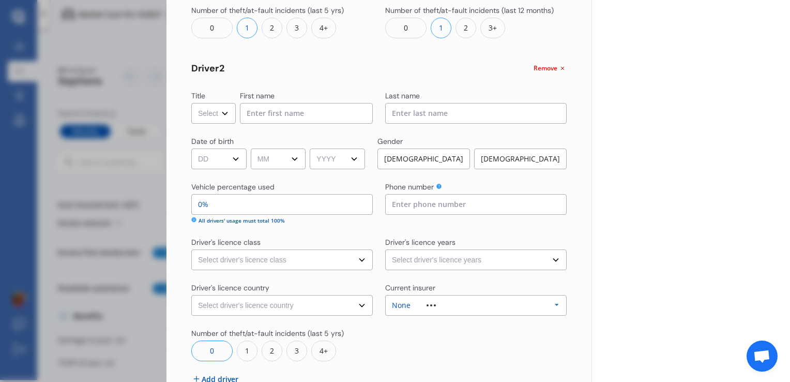
click at [222, 108] on select "Select Mr Mrs Miss Ms Dr" at bounding box center [213, 113] width 44 height 21
select select "Mr"
click at [191, 103] on select "Select Mr Mrs Miss Ms Dr" at bounding box center [213, 113] width 44 height 21
click at [271, 113] on input at bounding box center [306, 113] width 133 height 21
type input "[PERSON_NAME]"
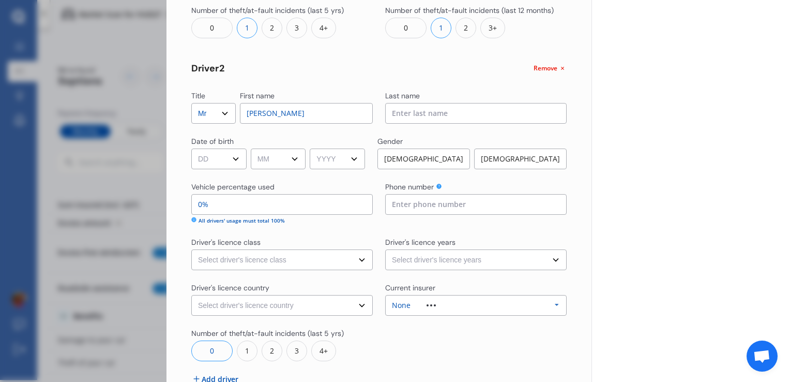
type input "[PERSON_NAME]"
type input "0223756398"
select select "[GEOGRAPHIC_DATA]"
click at [409, 156] on div "[DEMOGRAPHIC_DATA]" at bounding box center [423, 158] width 93 height 21
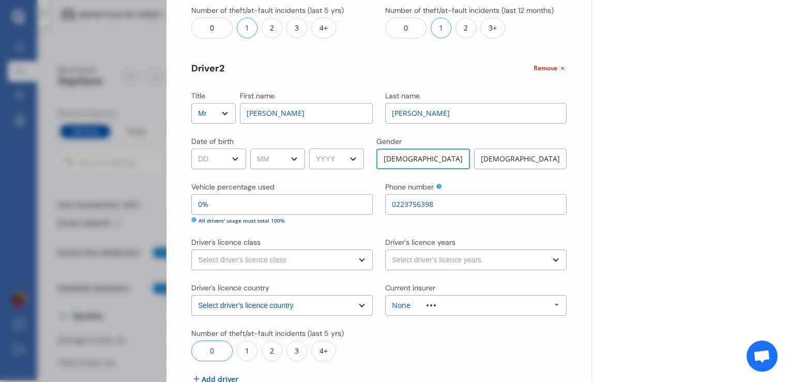
click at [232, 155] on select "DD 01 02 03 04 05 06 07 08 09 10 11 12 13 14 15 16 17 18 19 20 21 22 23 24 25 2…" at bounding box center [218, 158] width 55 height 21
select select "20"
click at [191, 148] on select "DD 01 02 03 04 05 06 07 08 09 10 11 12 13 14 15 16 17 18 19 20 21 22 23 24 25 2…" at bounding box center [218, 158] width 55 height 21
click at [302, 157] on select "MM 01 02 03 04 05 06 07 08 09 10 11 12" at bounding box center [277, 158] width 55 height 21
select select "12"
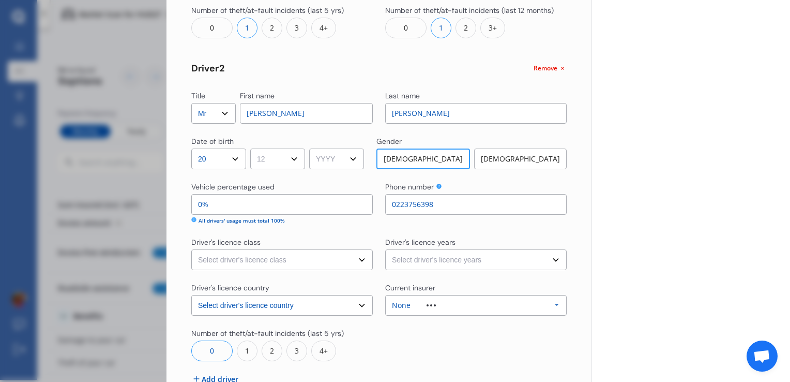
click at [252, 148] on select "MM 01 02 03 04 05 06 07 08 09 10 11 12" at bounding box center [277, 158] width 55 height 21
click at [353, 154] on select "YYYY 2009 2008 2007 2006 2005 2004 2003 2002 2001 2000 1999 1998 1997 1996 1995…" at bounding box center [336, 158] width 55 height 21
select select "1981"
click at [313, 148] on select "YYYY 2009 2008 2007 2006 2005 2004 2003 2002 2001 2000 1999 1998 1997 1996 1995…" at bounding box center [336, 158] width 55 height 21
click at [259, 202] on input "0%" at bounding box center [281, 204] width 181 height 21
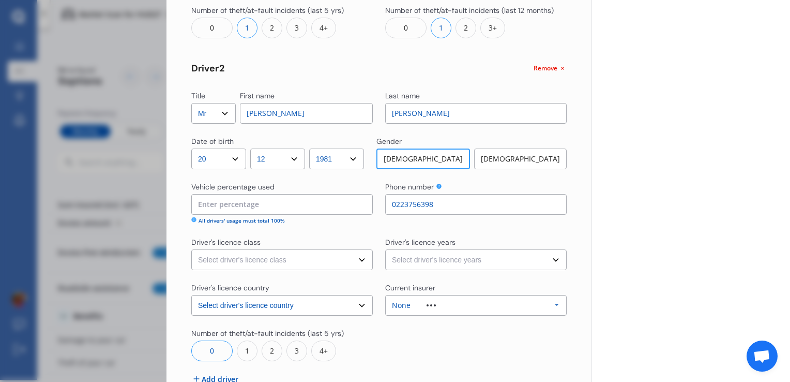
type input "95%"
type input "5%"
type input "50%"
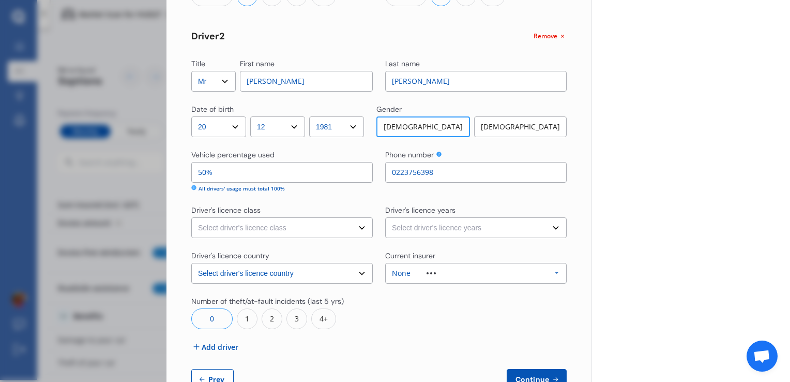
scroll to position [383, 0]
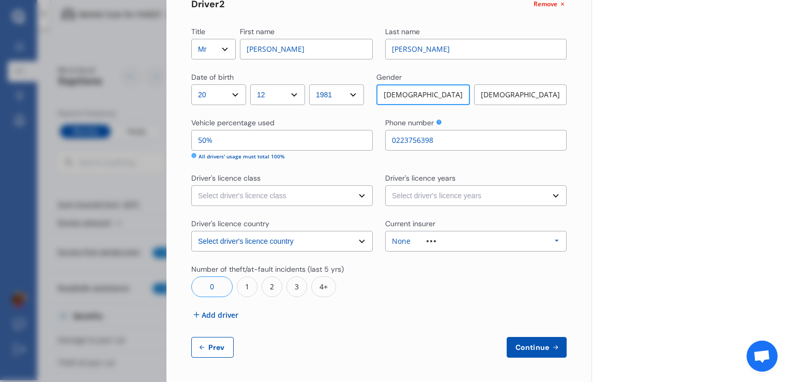
type input "50%"
click at [316, 196] on select "Select driver's licence class None Learner Restricted Full" at bounding box center [281, 195] width 181 height 21
select select "full"
click at [191, 185] on select "Select driver's licence class None Learner Restricted Full" at bounding box center [281, 195] width 181 height 21
click at [455, 194] on select "Select driver's licence years Less than 1 year 1-2 years 2-4 years More than 4 …" at bounding box center [475, 195] width 181 height 21
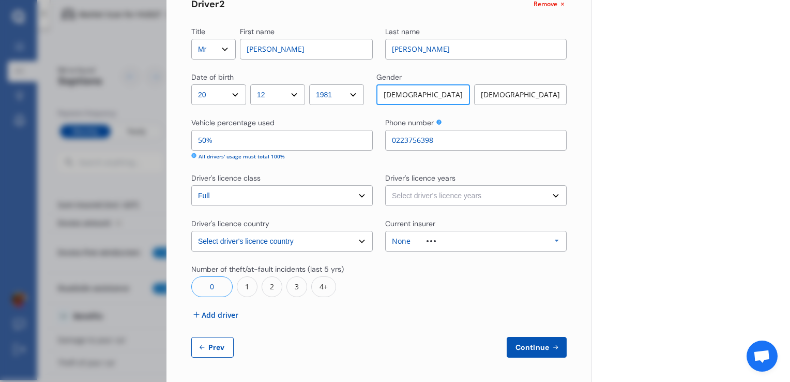
select select "more than 4 years"
click at [385, 185] on select "Select driver's licence years Less than 1 year 1-2 years 2-4 years More than 4 …" at bounding box center [475, 195] width 181 height 21
click at [450, 239] on div "None Allianz AAI AMI IAG - NZI/State [PERSON_NAME] Vero Unknown Other Insurer N…" at bounding box center [475, 241] width 181 height 21
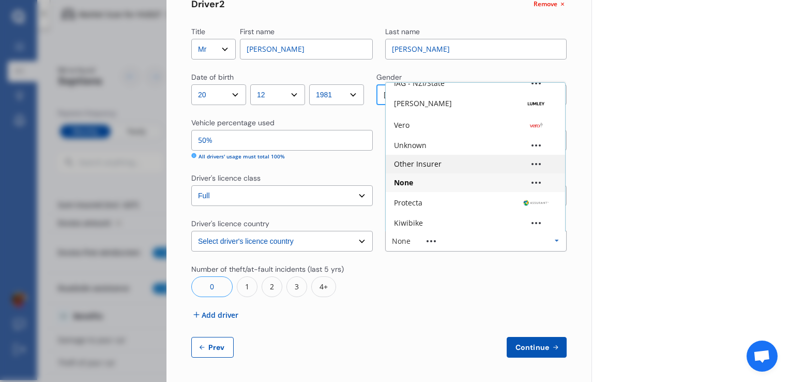
scroll to position [68, 0]
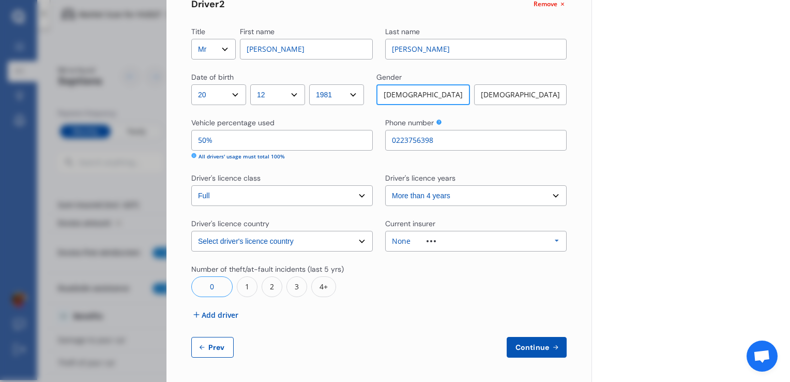
click at [637, 200] on div "Yearly Monthly $77.89 / mo HUD27 Full Market value up to $ 7,000 Policy start d…" at bounding box center [690, -1] width 199 height 765
click at [553, 239] on icon at bounding box center [557, 240] width 16 height 19
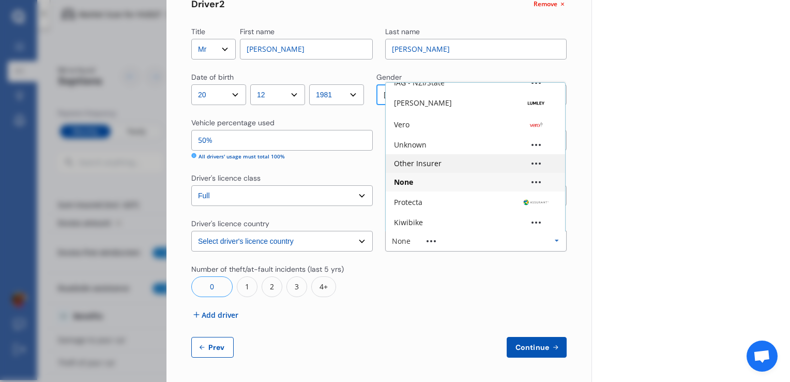
click at [455, 164] on div "Other Insurer" at bounding box center [475, 163] width 163 height 7
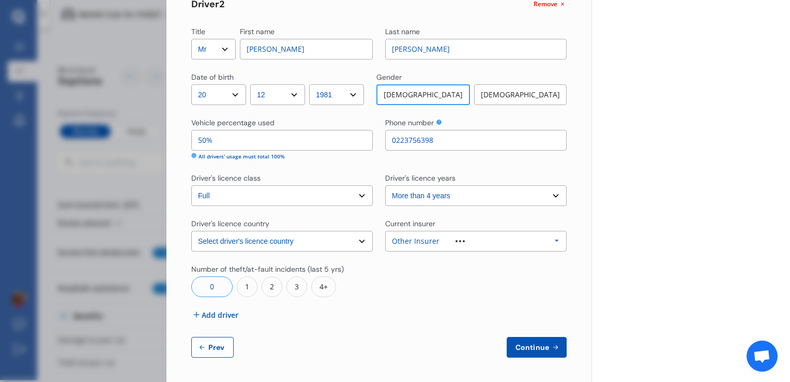
click at [535, 346] on span "Continue" at bounding box center [532, 347] width 38 height 8
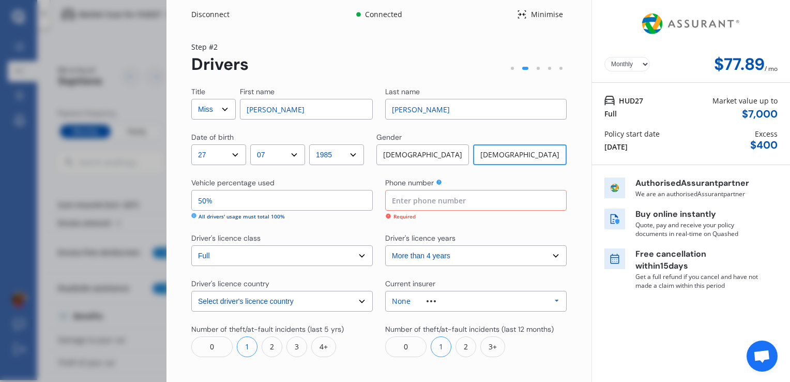
scroll to position [0, 0]
click at [449, 197] on input at bounding box center [475, 200] width 181 height 21
type input "0273047200"
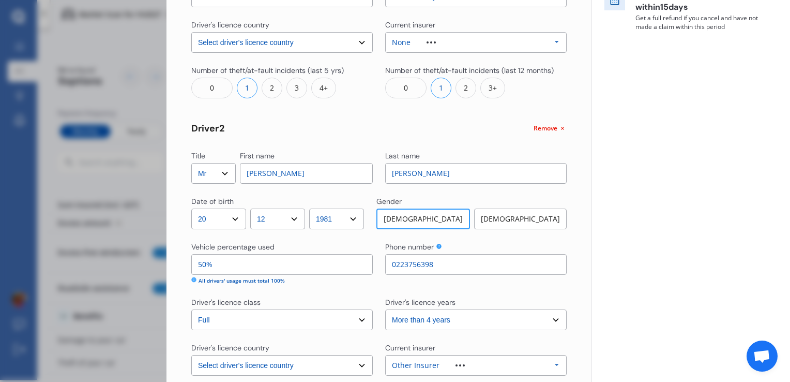
scroll to position [383, 0]
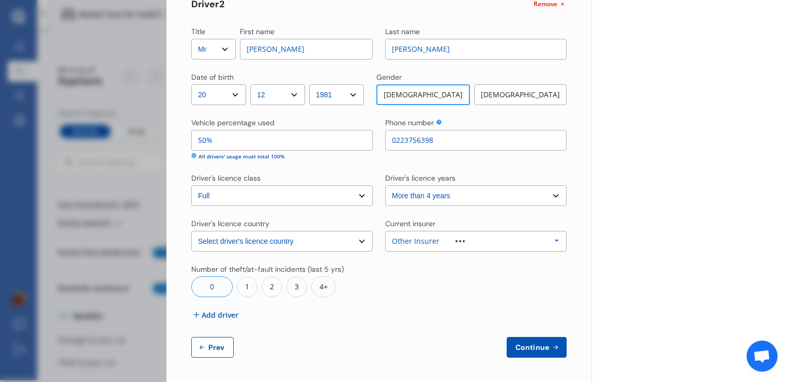
click at [539, 345] on span "Continue" at bounding box center [532, 347] width 38 height 8
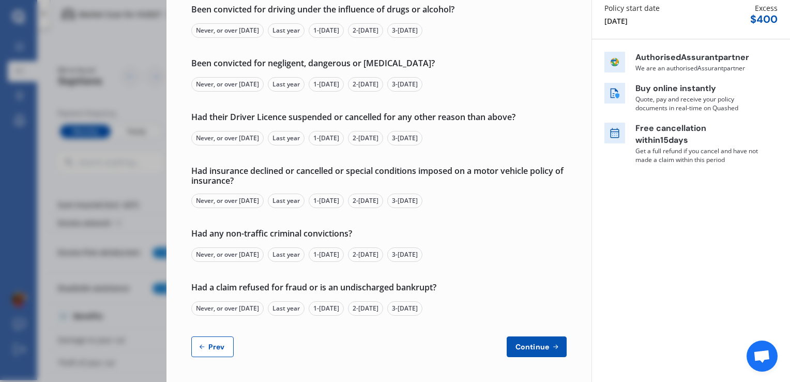
scroll to position [0, 0]
